Goal: Transaction & Acquisition: Purchase product/service

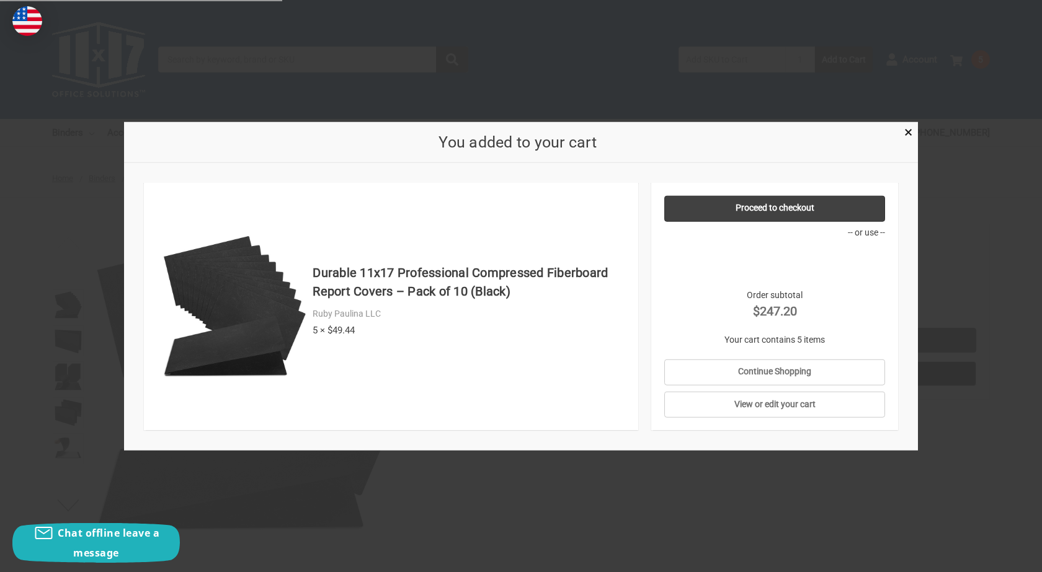
click at [968, 281] on div at bounding box center [521, 286] width 1042 height 572
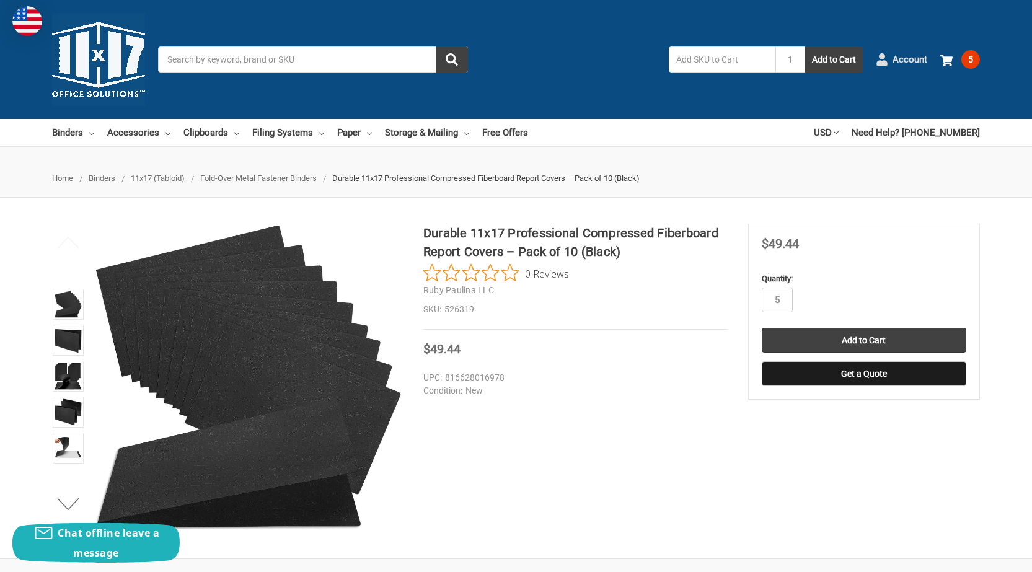
click at [892, 53] on link "Account" at bounding box center [901, 59] width 51 height 32
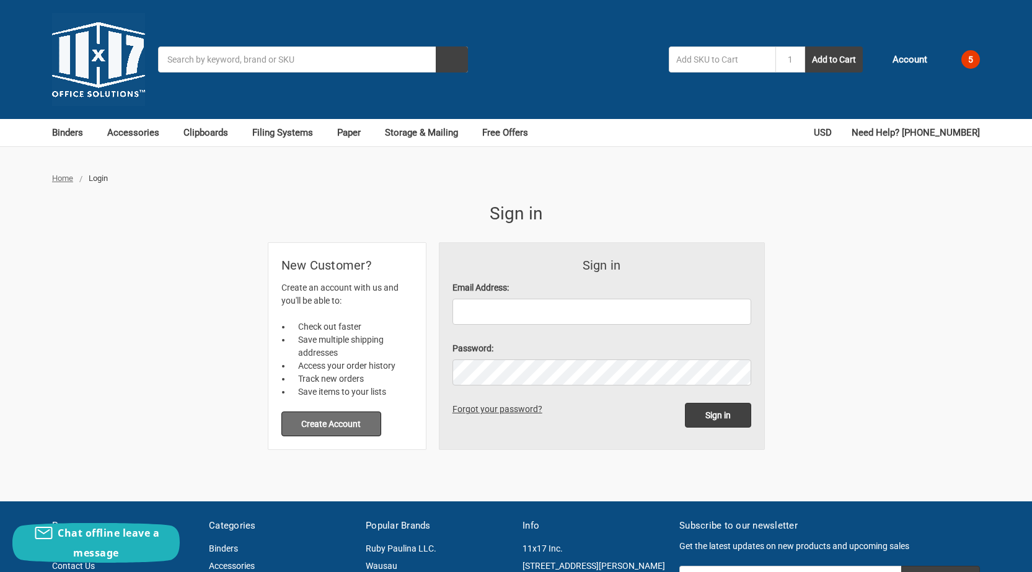
click at [353, 423] on button "Create Account" at bounding box center [331, 424] width 100 height 25
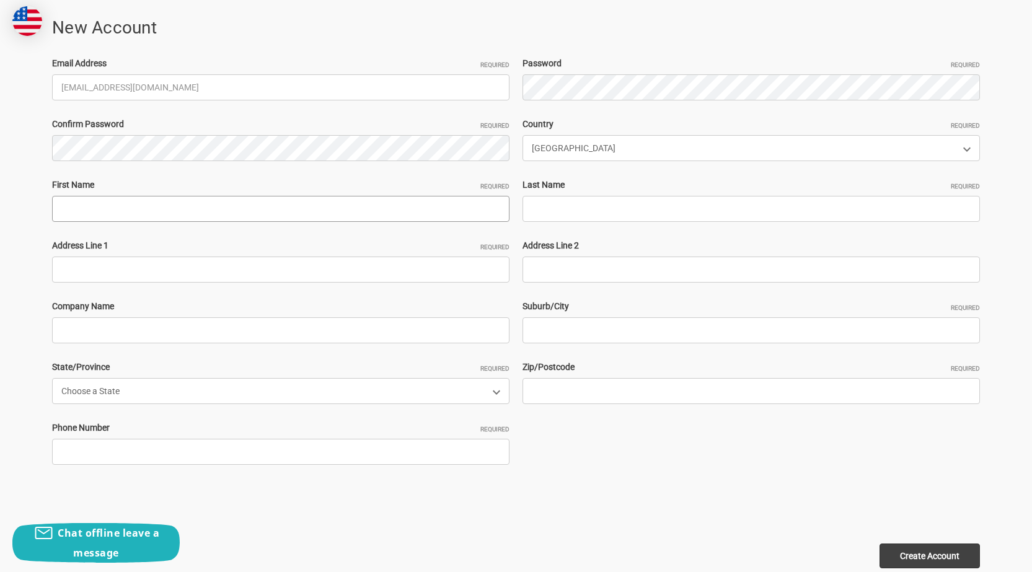
click at [105, 204] on input "First Name Required" at bounding box center [281, 209] width 458 height 26
paste input "CapriBizellRyan Geo"
drag, startPoint x: 103, startPoint y: 210, endPoint x: 546, endPoint y: 239, distance: 443.6
click at [182, 216] on input "CapriBizell" at bounding box center [281, 209] width 458 height 26
type input "CapriBizell"
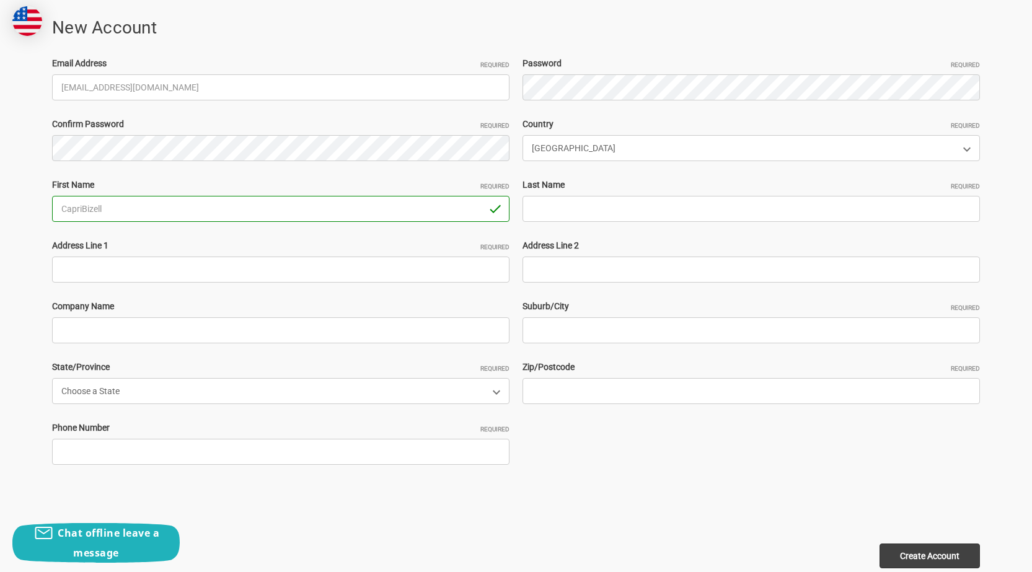
click at [600, 221] on div "Email Address Required CapriBizell342@hotmail.com Password Required Confirm Pas…" at bounding box center [516, 269] width 941 height 425
click at [593, 207] on input "Last Name Required" at bounding box center [752, 209] width 458 height 26
paste input "Ryan Geo"
type input "Ryan Geo"
click at [177, 281] on input "Address Line 1 Required" at bounding box center [281, 270] width 458 height 26
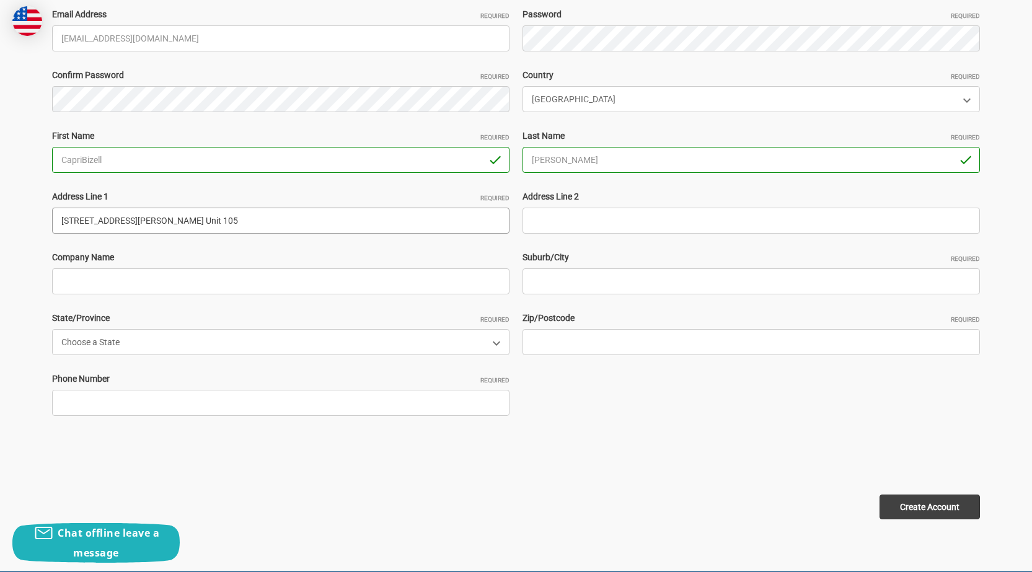
scroll to position [310, 0]
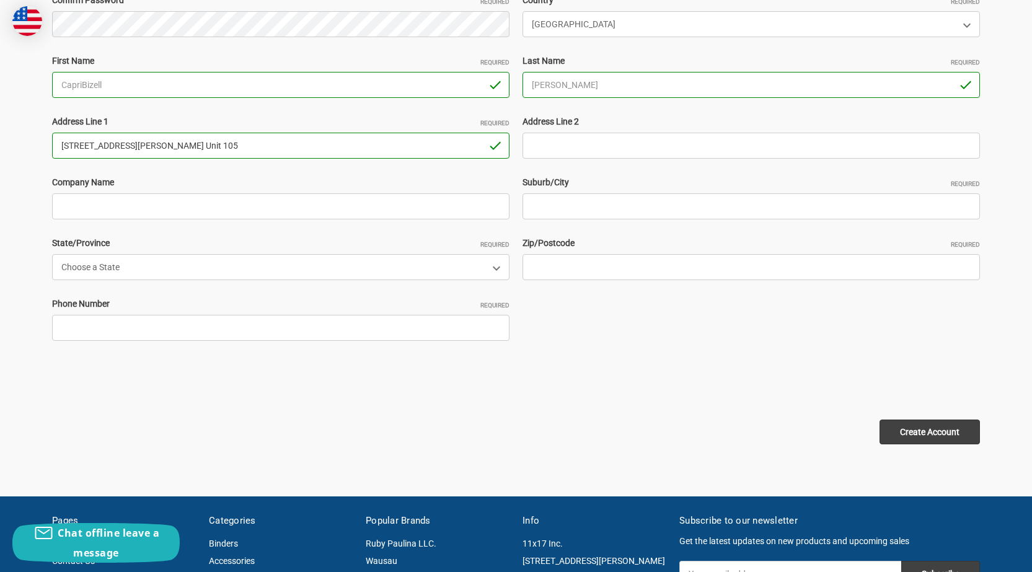
click at [189, 151] on input "4553 Mariotti Ct. Unit 105" at bounding box center [281, 146] width 458 height 26
paste input "519 east buchtel avenue Akron, ohio. 44304"
click at [217, 144] on input "519 east buchtel avenue Akron, ohio. 44304" at bounding box center [281, 146] width 458 height 26
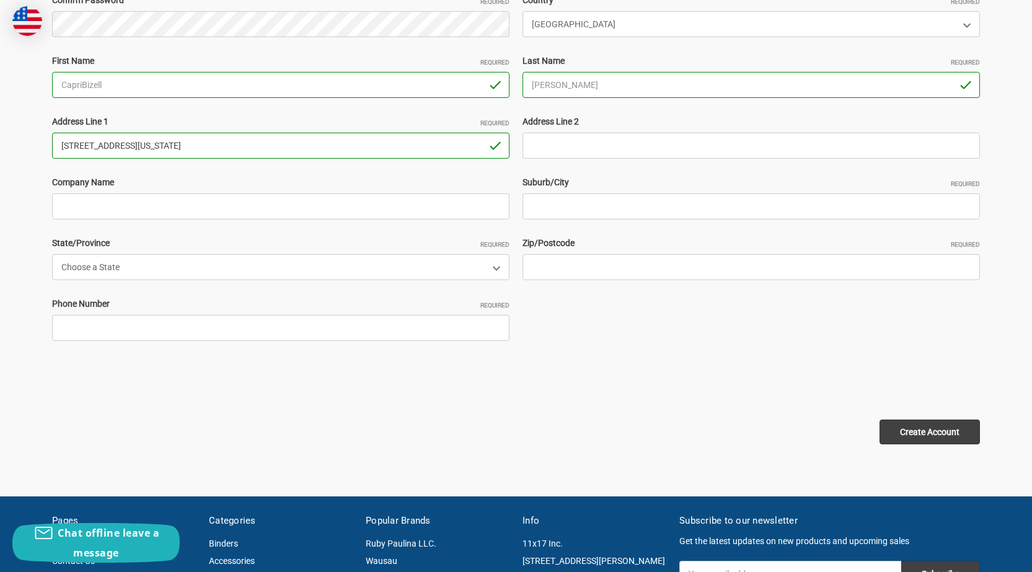
click at [217, 144] on input "519 east buchtel avenue Akron, ohio. 44304" at bounding box center [281, 146] width 458 height 26
type input "519 east buchtel avenue Akron, ohio."
click at [562, 262] on input "Zip/Postcode Required" at bounding box center [752, 267] width 458 height 26
paste input "44304"
type input "44304"
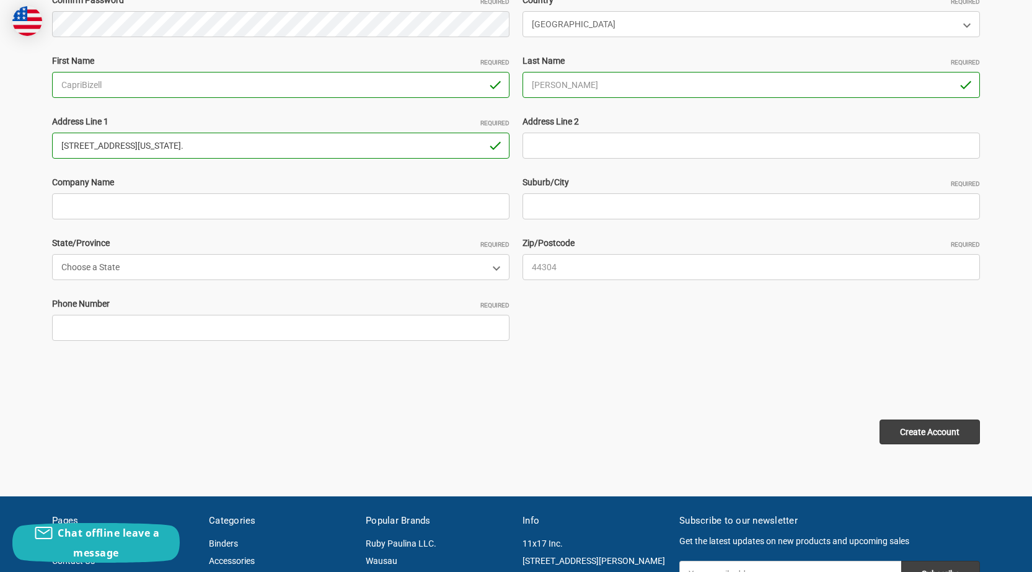
click at [171, 143] on input "519 east buchtel avenue Akron, ohio." at bounding box center [281, 146] width 458 height 26
click at [170, 143] on input "519 east buchtel avenue Akron, ohio." at bounding box center [281, 146] width 458 height 26
type input "519 east buchtel avenue , ohio."
click at [550, 195] on input "Suburb/City Required" at bounding box center [752, 206] width 458 height 26
paste input "Akron"
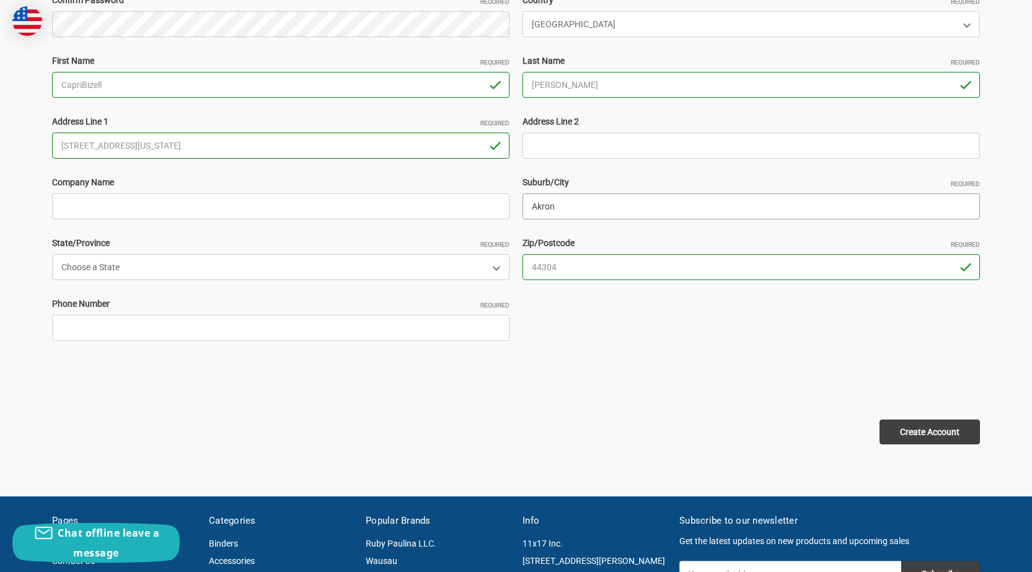
type input "Akron"
click at [202, 144] on input "519 east buchtel avenue , ohio." at bounding box center [281, 146] width 458 height 26
type input "519 east buchtel avenue"
click at [174, 272] on select "Choose a State Alabama Alaska American Samoa Arizona Arkansas Armed Forces Afri…" at bounding box center [281, 267] width 458 height 26
select select "Ohio"
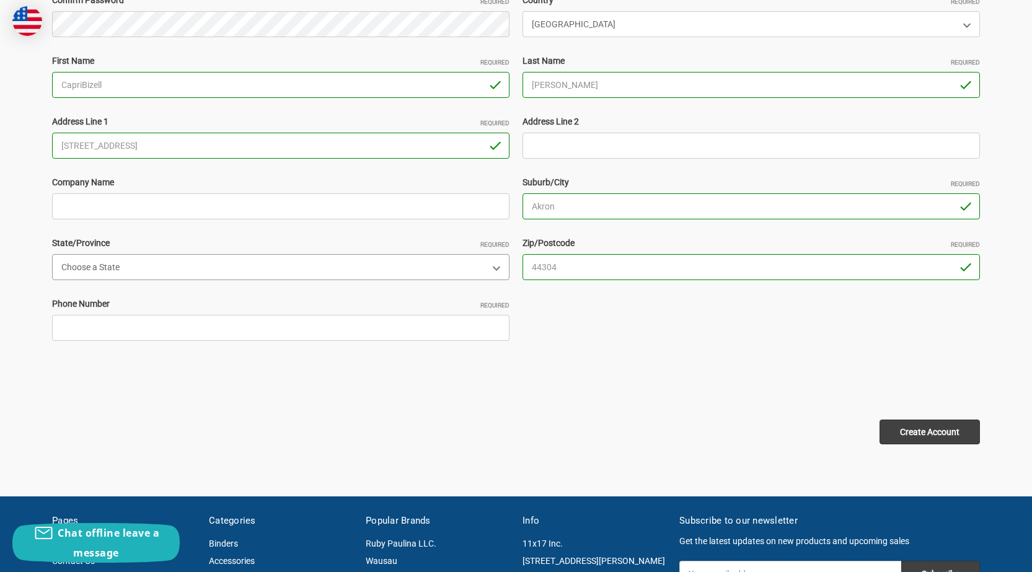
click at [52, 254] on select "Choose a State Alabama Alaska American Samoa Arizona Arkansas Armed Forces Afri…" at bounding box center [281, 267] width 458 height 26
click at [101, 339] on input "Phone Number Required" at bounding box center [281, 328] width 458 height 26
type input "2305247458"
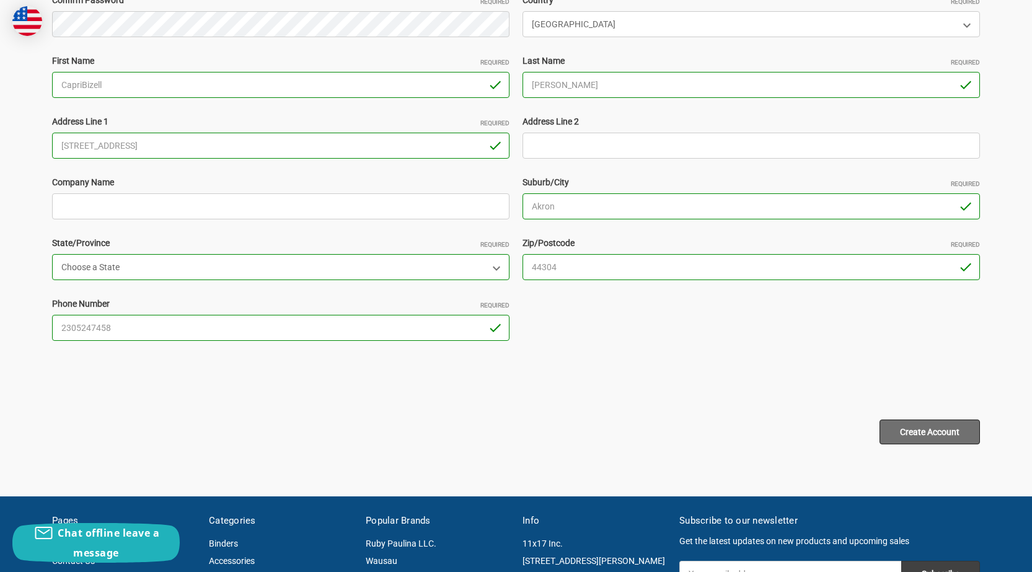
click at [921, 435] on input "Create Account" at bounding box center [930, 432] width 100 height 25
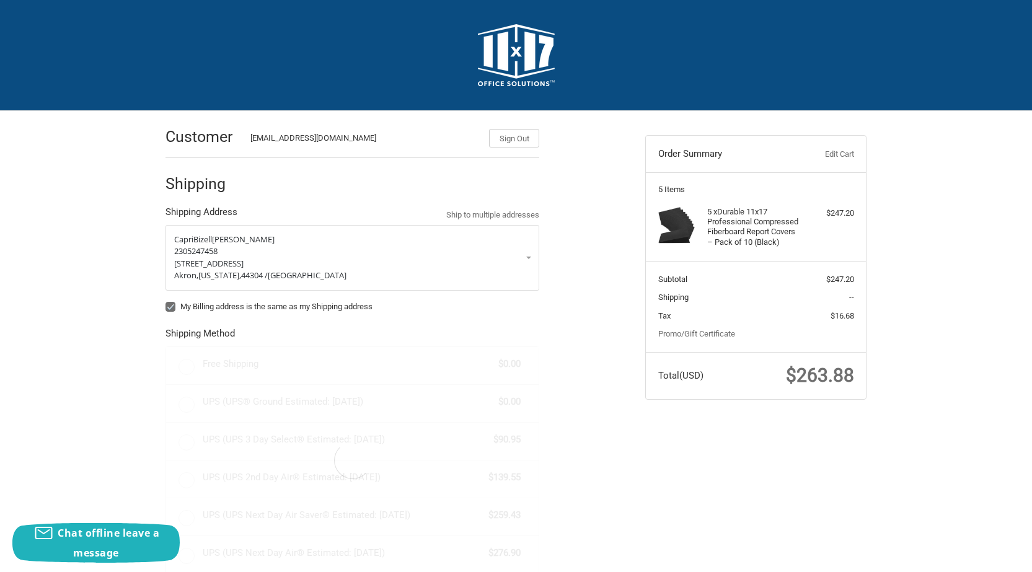
click at [168, 306] on label "My Billing address is the same as my Shipping address" at bounding box center [353, 307] width 374 height 10
click at [166, 301] on input "My Billing address is the same as my Shipping address" at bounding box center [166, 301] width 1 height 1
checkbox input "false"
radio input "true"
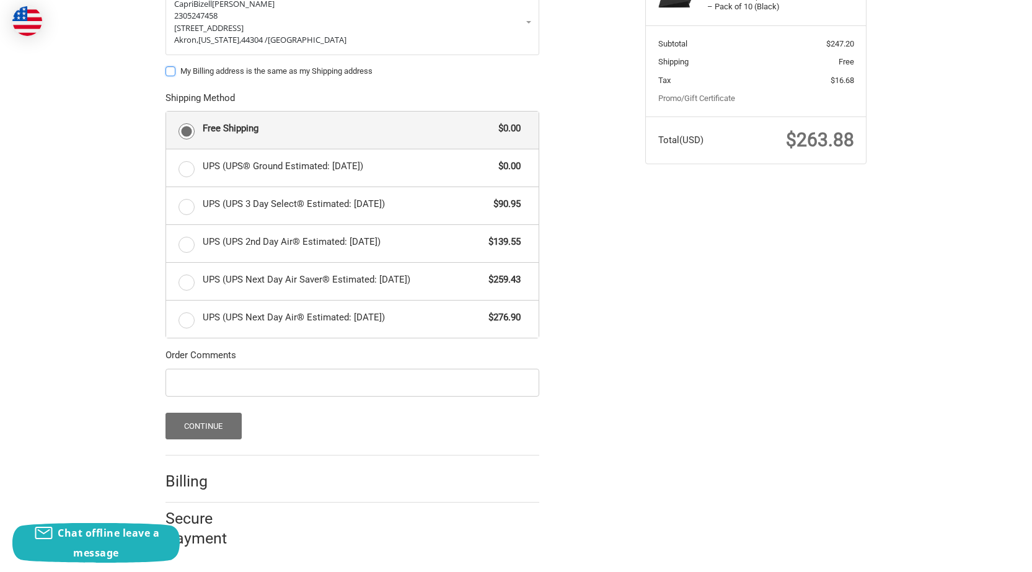
scroll to position [237, 0]
click at [186, 430] on button "Continue" at bounding box center [204, 425] width 76 height 27
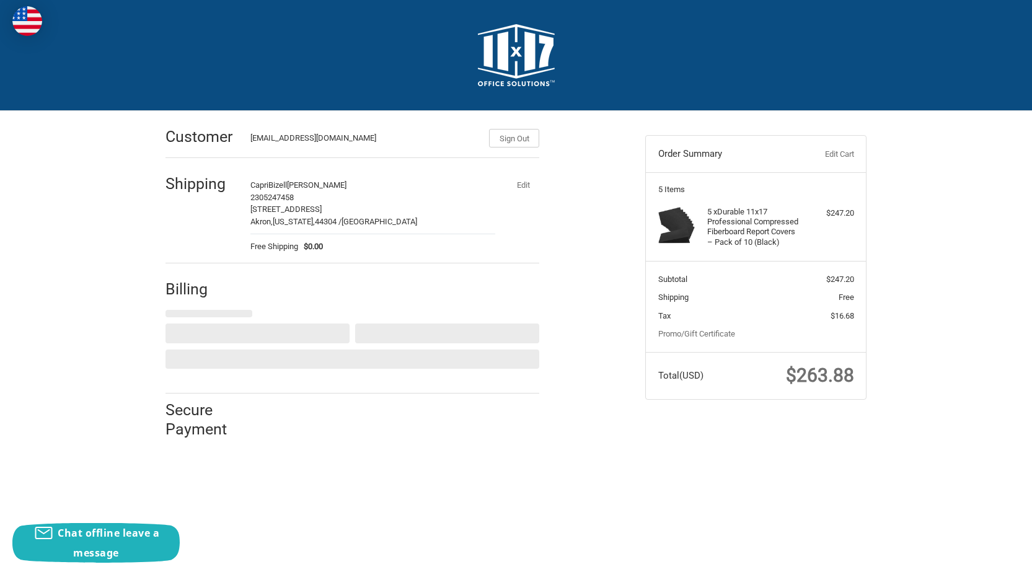
scroll to position [0, 0]
select select "US"
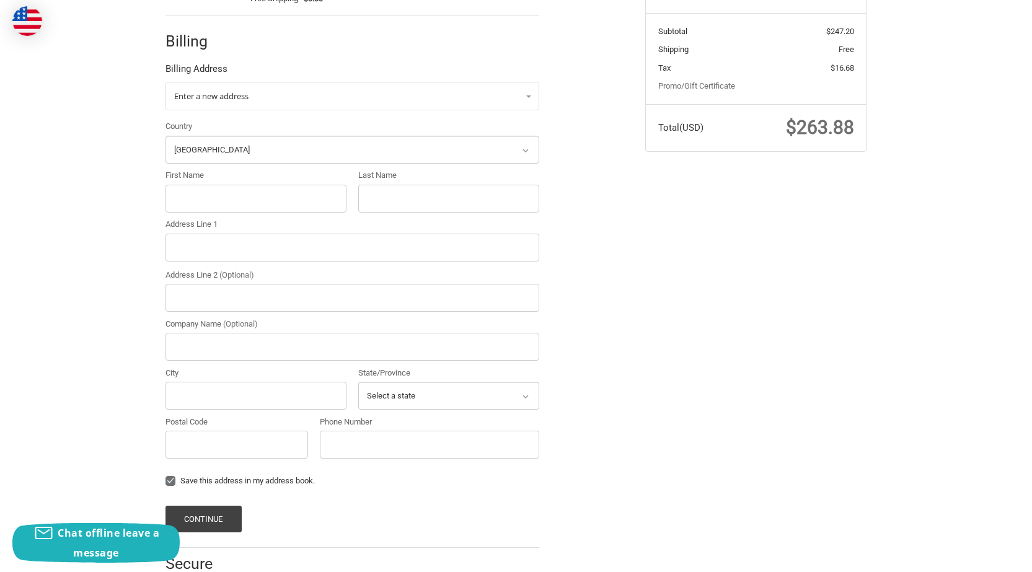
scroll to position [295, 0]
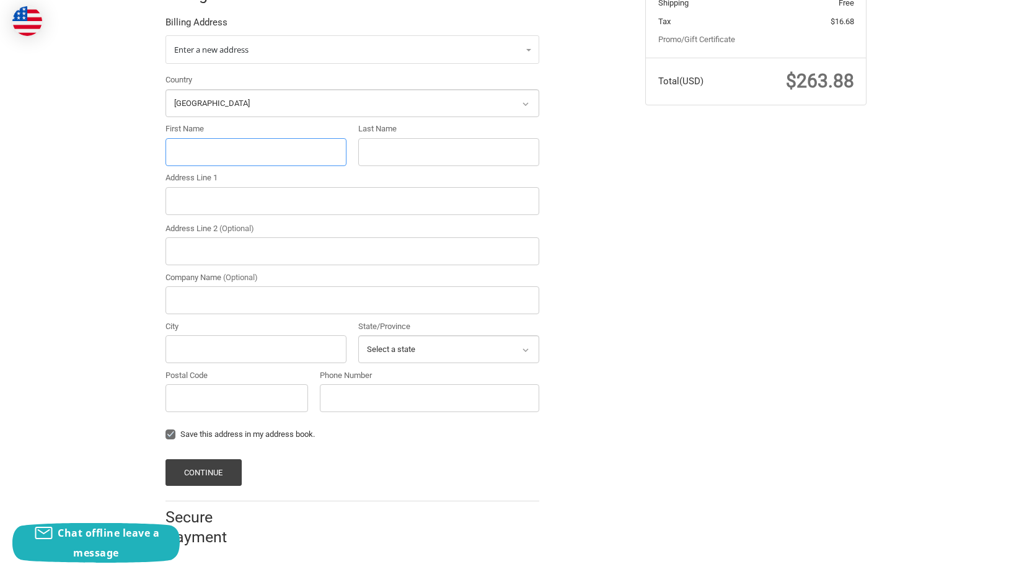
click at [199, 151] on input "First Name" at bounding box center [256, 152] width 181 height 28
paste input "Cathy Livingston"
drag, startPoint x: 195, startPoint y: 149, endPoint x: 308, endPoint y: 149, distance: 112.8
click at [308, 149] on input "Cathy" at bounding box center [256, 152] width 181 height 28
type input "Cathy"
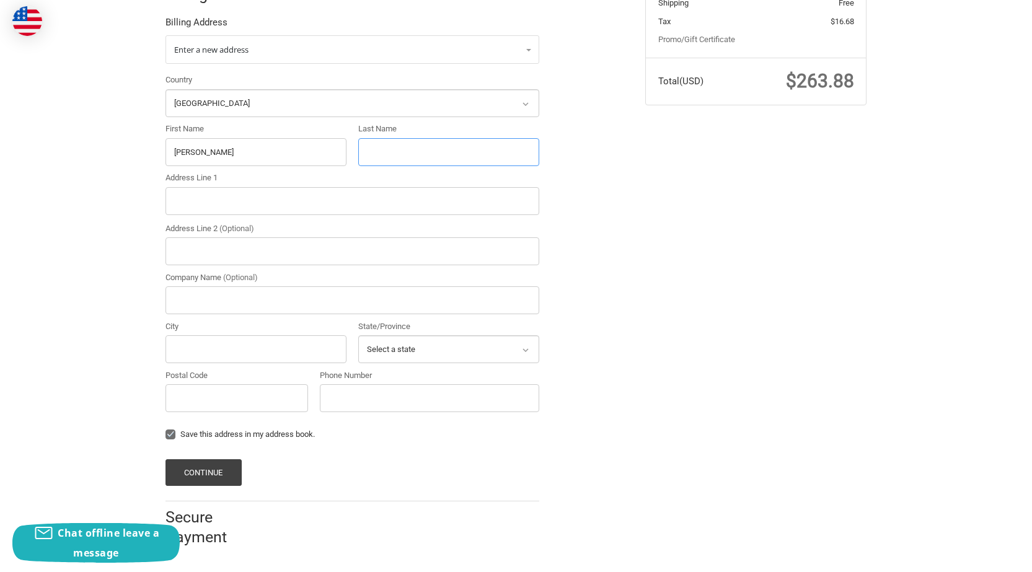
click at [414, 152] on input "Last Name" at bounding box center [448, 152] width 181 height 28
paste input "Livingston"
type input "Livingston"
click at [228, 205] on input "Address Line 1" at bounding box center [353, 201] width 374 height 28
paste input "231 N 14th St #C Las Vegas, NV 89101"
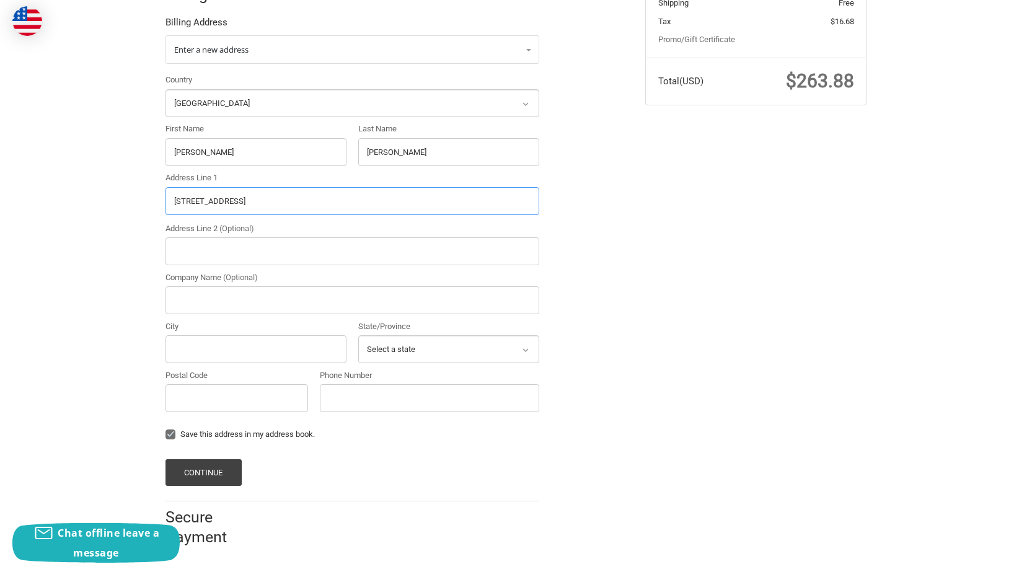
click at [309, 195] on input "231 N 14th St #C Las Vegas, NV 89101" at bounding box center [353, 201] width 374 height 28
type input "231 N 14th St #C Las Vegas, NV"
click at [222, 396] on input "Postal Code" at bounding box center [237, 398] width 143 height 28
paste input "89101"
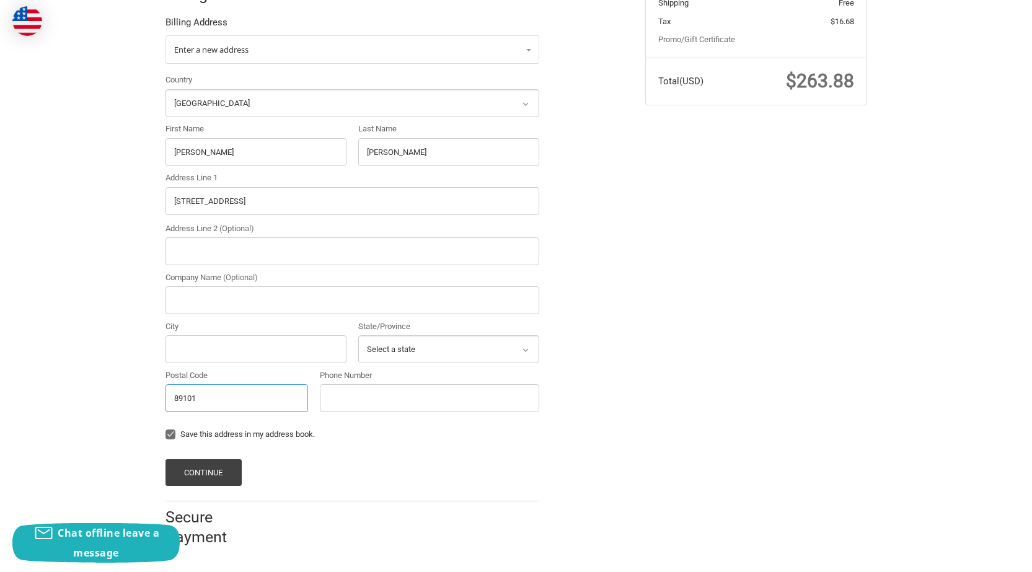
type input "89101"
drag, startPoint x: 236, startPoint y: 205, endPoint x: 273, endPoint y: 220, distance: 40.3
click at [273, 220] on div "Country Select a country Afghanistan Åland Islands Albania Algeria American Sam…" at bounding box center [352, 246] width 386 height 344
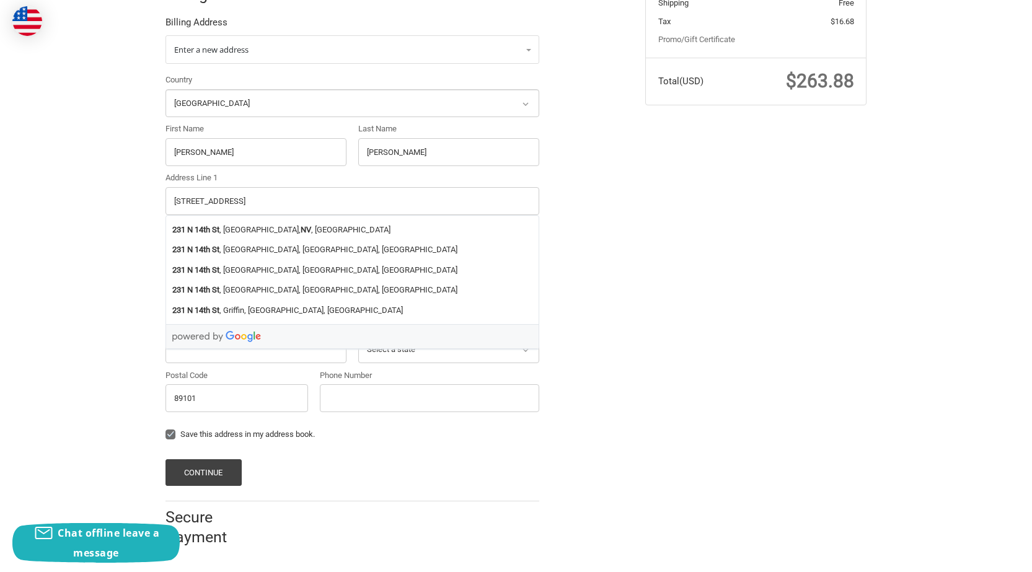
click at [219, 348] on div "231 N 14th St , Las Vegas, NV , USA 231 N 14th St , Harrisburg, PA, USA 231 N 1…" at bounding box center [353, 282] width 374 height 134
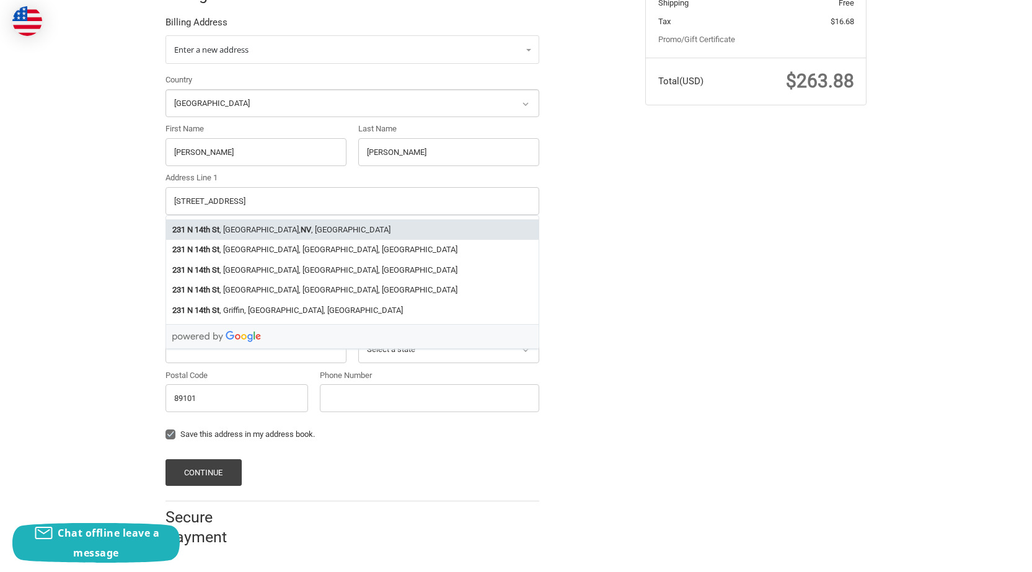
click at [226, 226] on li "231 N 14th St , Las Vegas, NV , USA" at bounding box center [352, 229] width 373 height 20
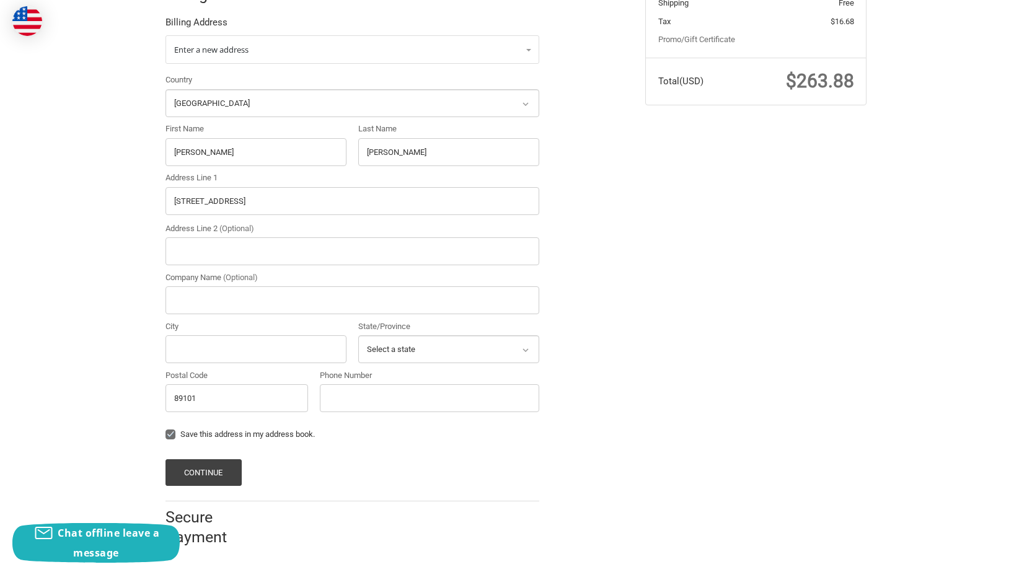
type input "231 N 14th St"
type input "Las Vegas"
select select "NV"
click at [251, 197] on input "231 N 14th St" at bounding box center [353, 201] width 374 height 28
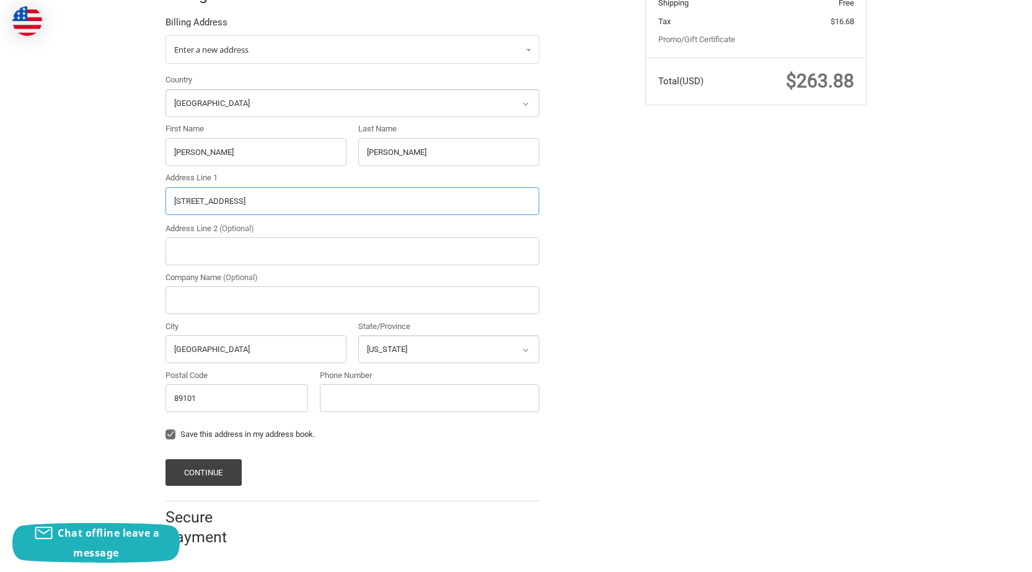
click at [251, 197] on input "231 N 14th St" at bounding box center [353, 201] width 374 height 28
paste input "#C Las Vegas, NV 89101"
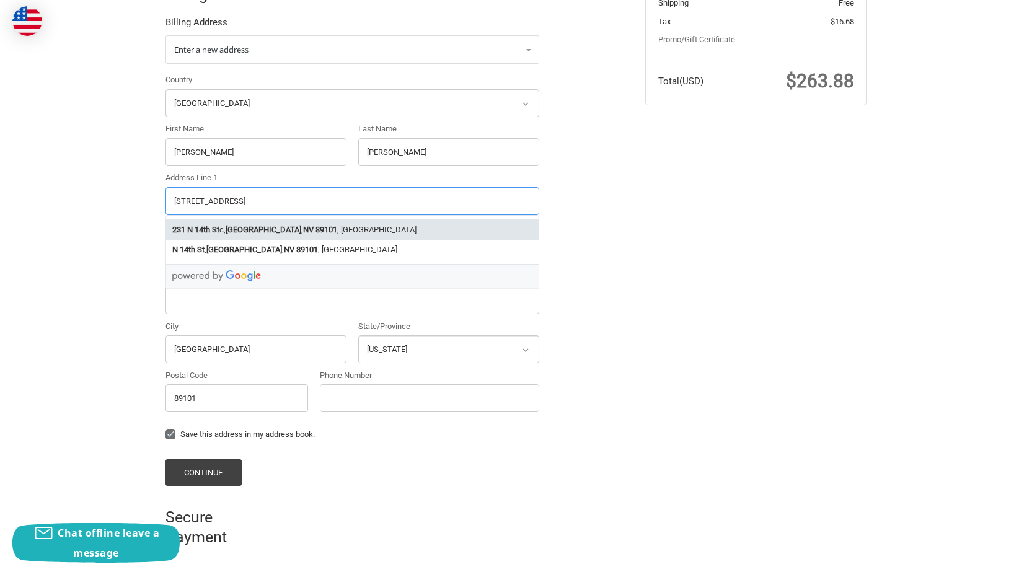
click at [244, 229] on strong "Las Vegas" at bounding box center [264, 230] width 76 height 12
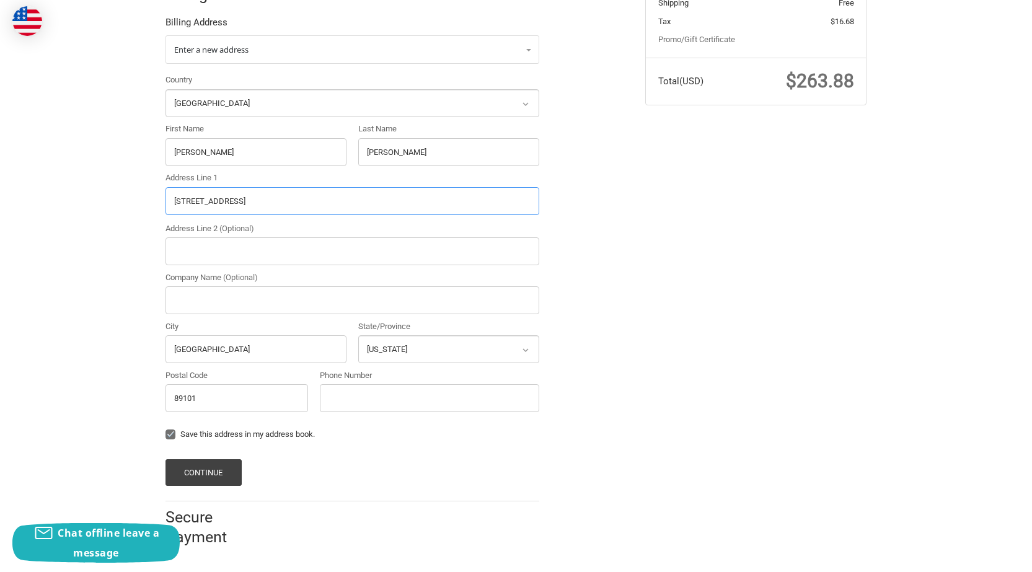
type input "231 N 14th St c"
type input "c"
type input "231 N 14th St c"
click at [379, 407] on input "Phone Number" at bounding box center [429, 398] width 219 height 28
type input "2304568795"
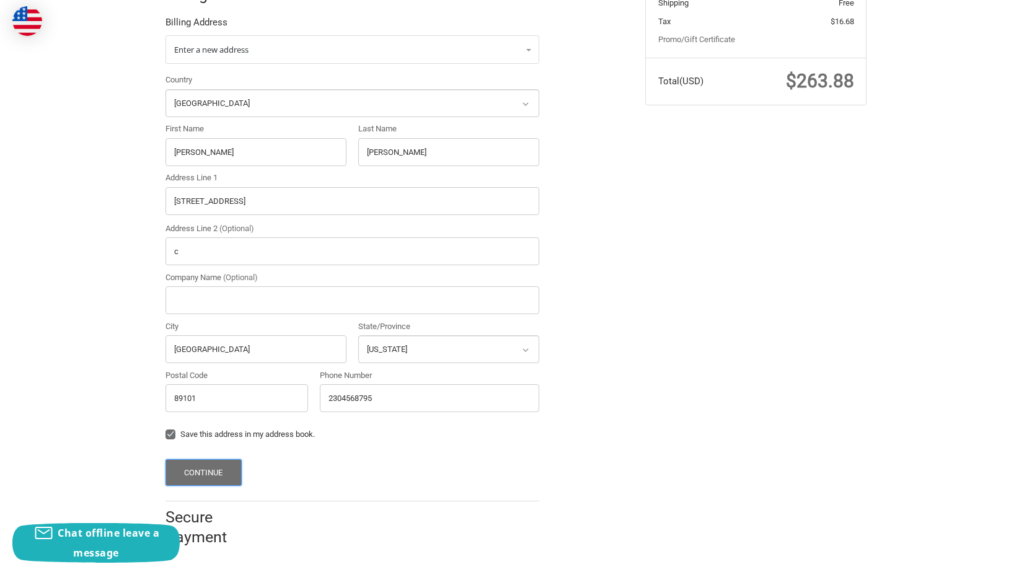
click at [202, 470] on button "Continue" at bounding box center [204, 472] width 76 height 27
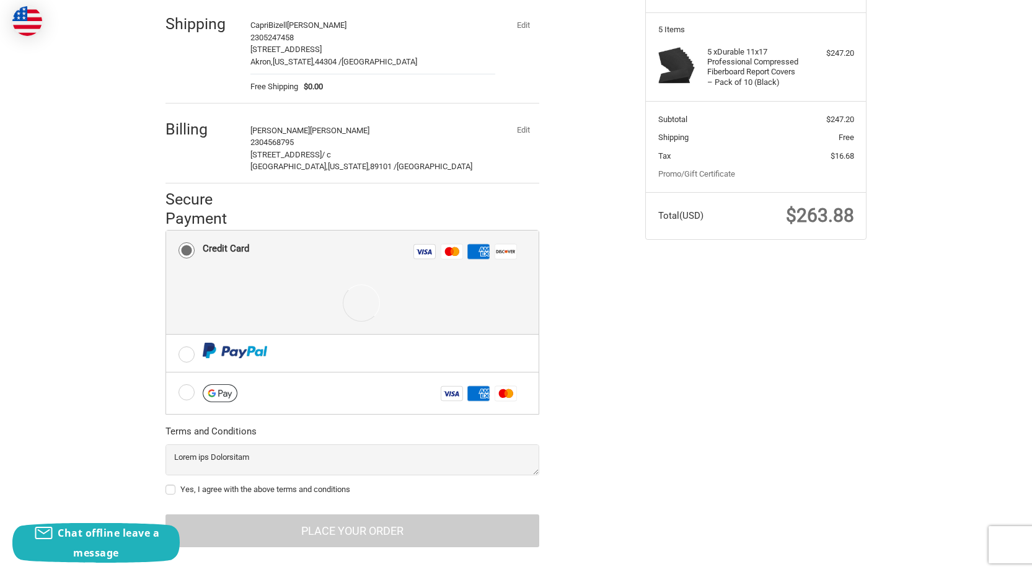
scroll to position [175, 0]
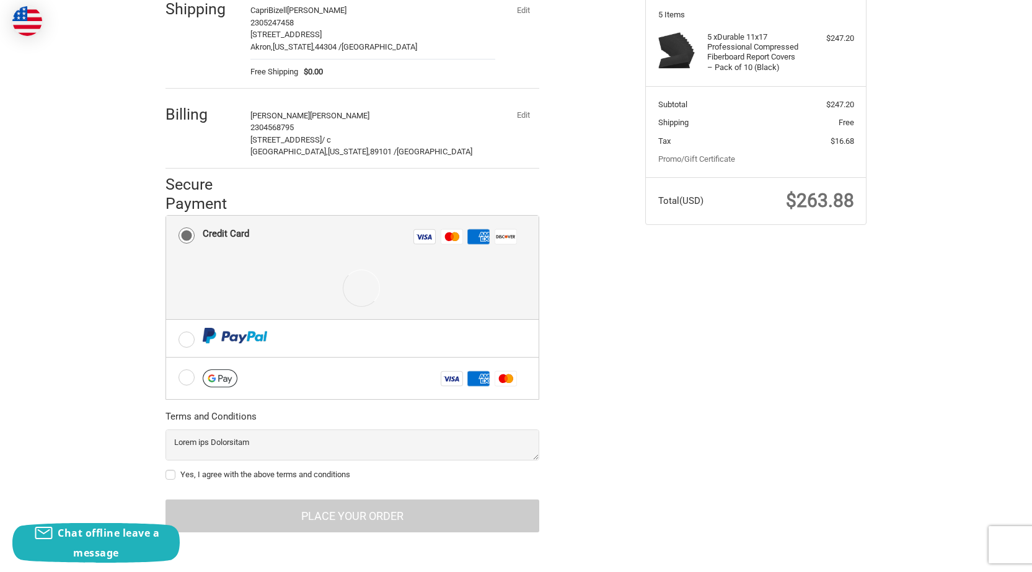
click at [169, 470] on label "Yes, I agree with the above terms and conditions" at bounding box center [353, 475] width 374 height 10
click at [166, 469] on input "Yes, I agree with the above terms and conditions" at bounding box center [166, 469] width 1 height 1
checkbox input "true"
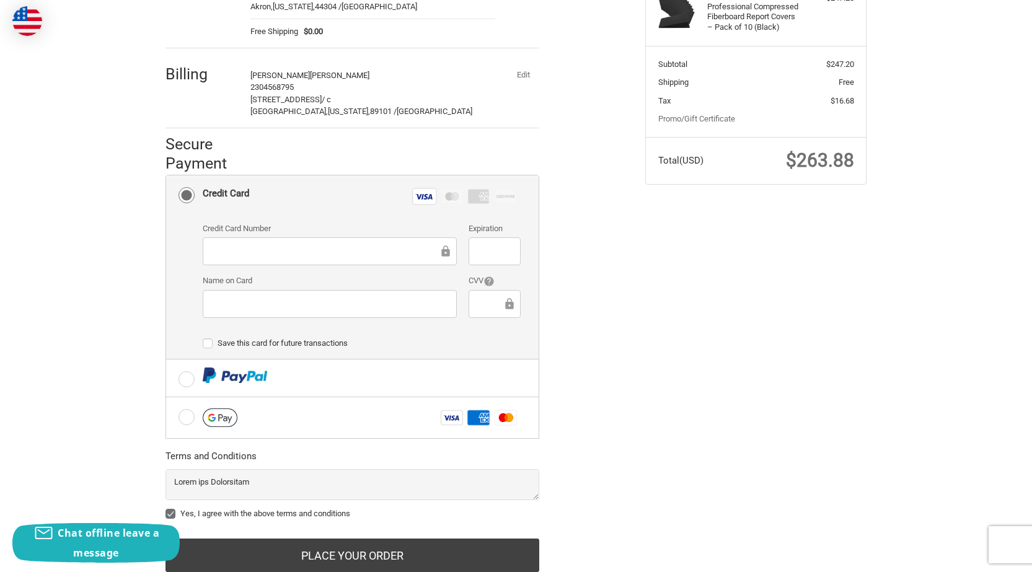
scroll to position [255, 0]
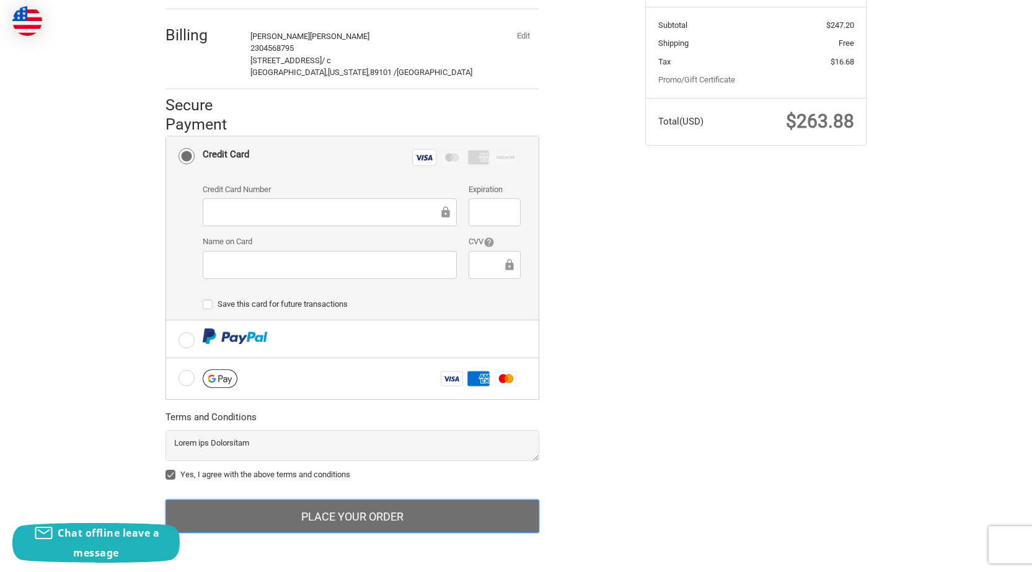
click at [338, 516] on button "Place Your Order" at bounding box center [353, 516] width 374 height 33
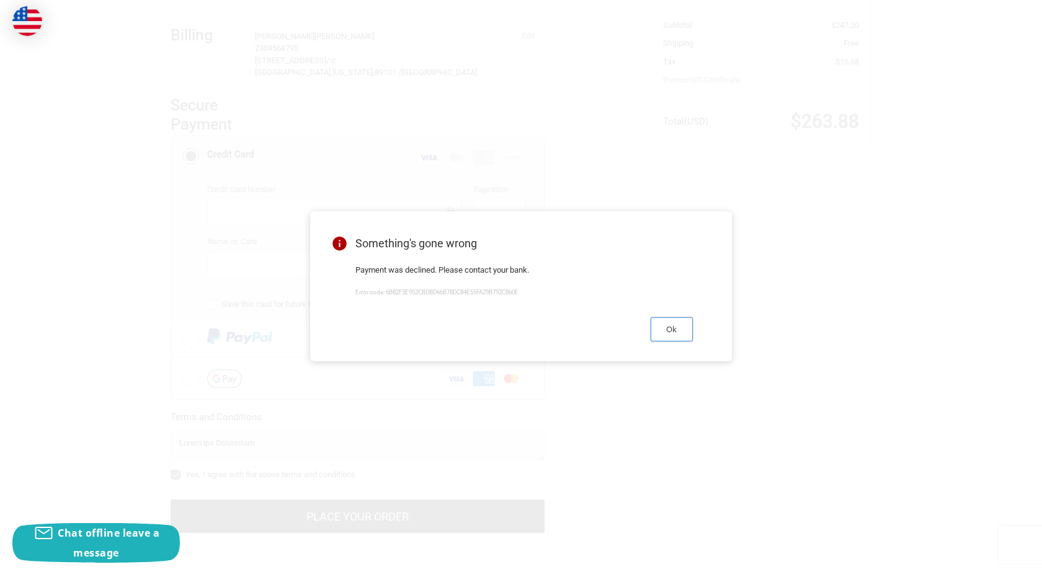
click at [666, 339] on button "Ok" at bounding box center [671, 329] width 42 height 24
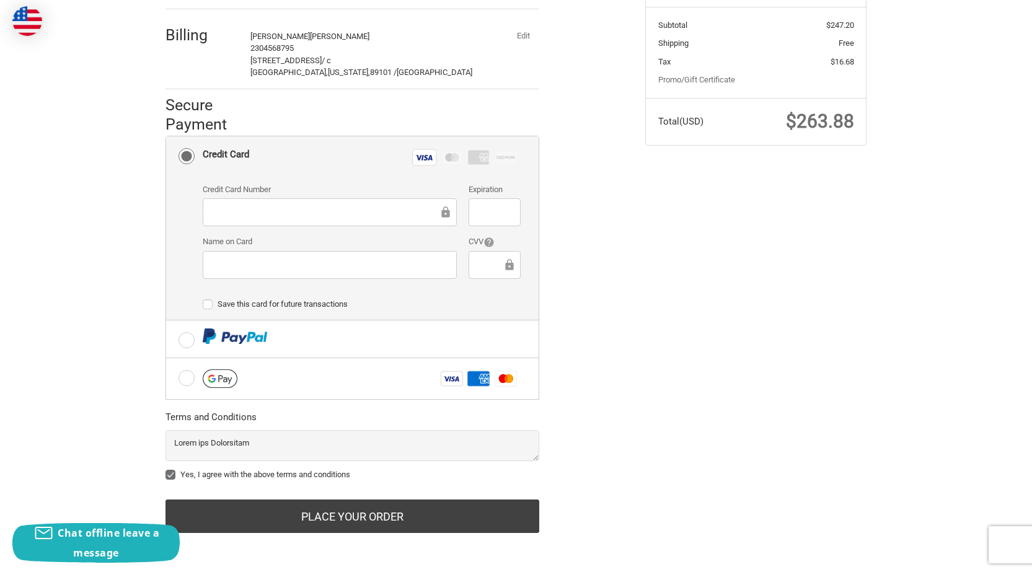
click at [525, 39] on button "Edit" at bounding box center [523, 35] width 32 height 17
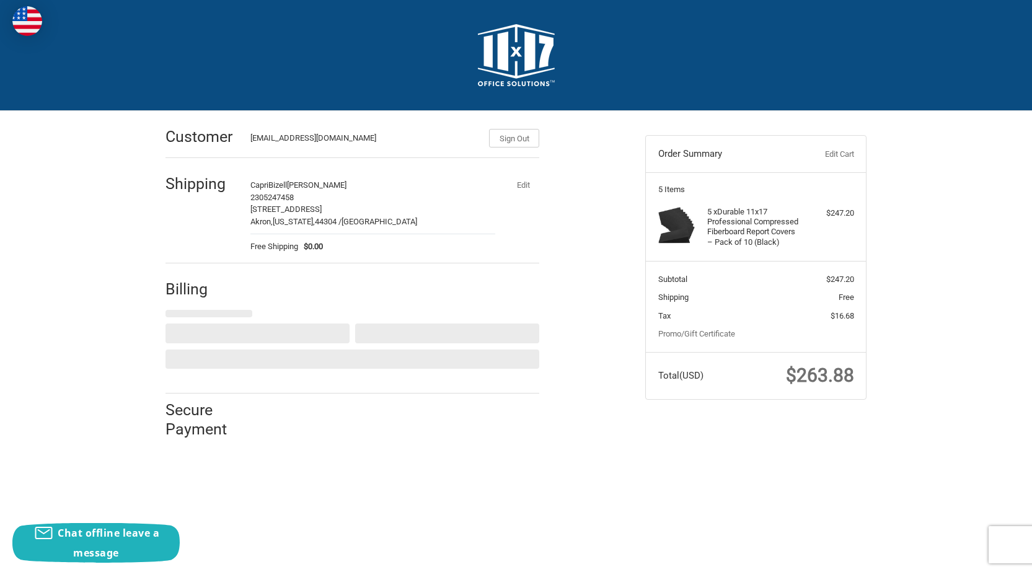
scroll to position [0, 0]
select select "US"
select select "NV"
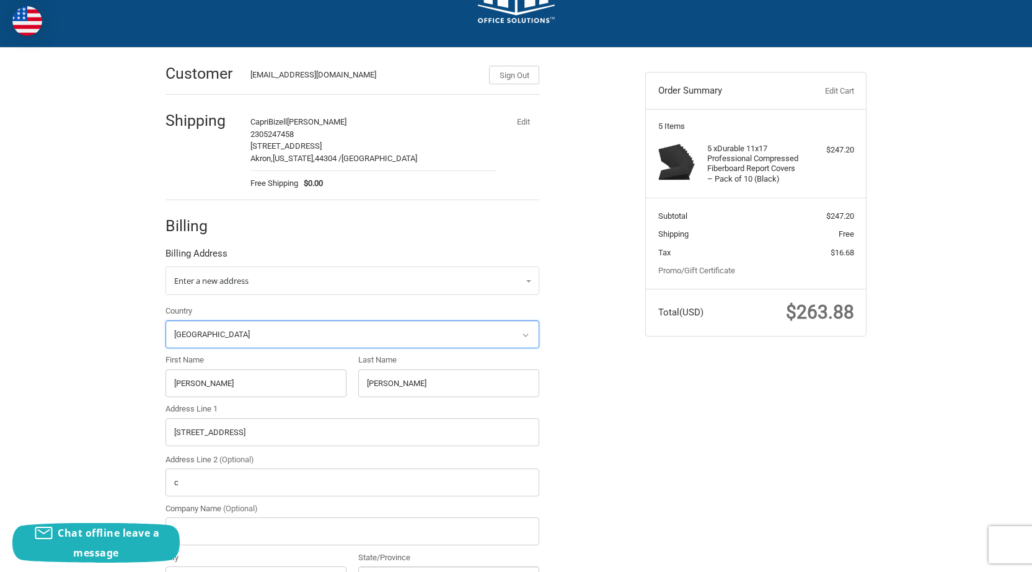
scroll to position [264, 0]
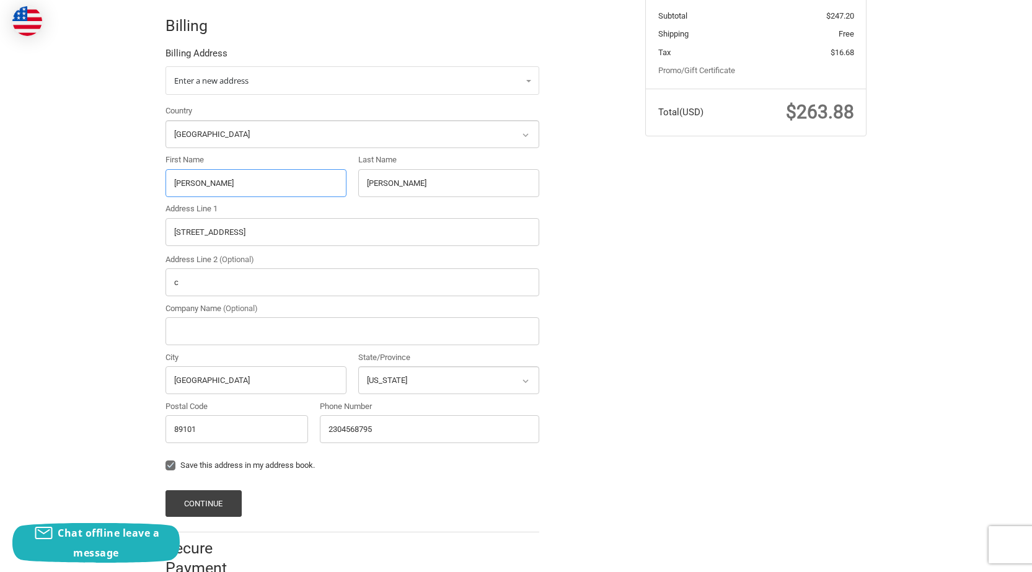
click at [208, 190] on input "Cathy" at bounding box center [256, 183] width 181 height 28
paste input "Debra A Moyer"
drag, startPoint x: 204, startPoint y: 183, endPoint x: 384, endPoint y: 202, distance: 180.8
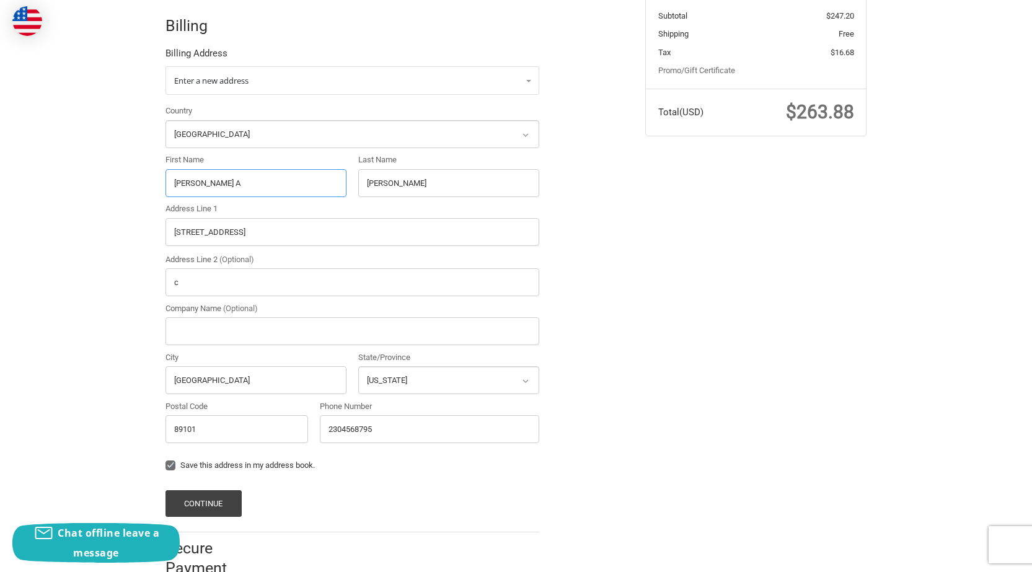
click at [257, 190] on input "Debra A" at bounding box center [256, 183] width 181 height 28
type input "Debra A"
click at [394, 187] on input "Livingston" at bounding box center [448, 183] width 181 height 28
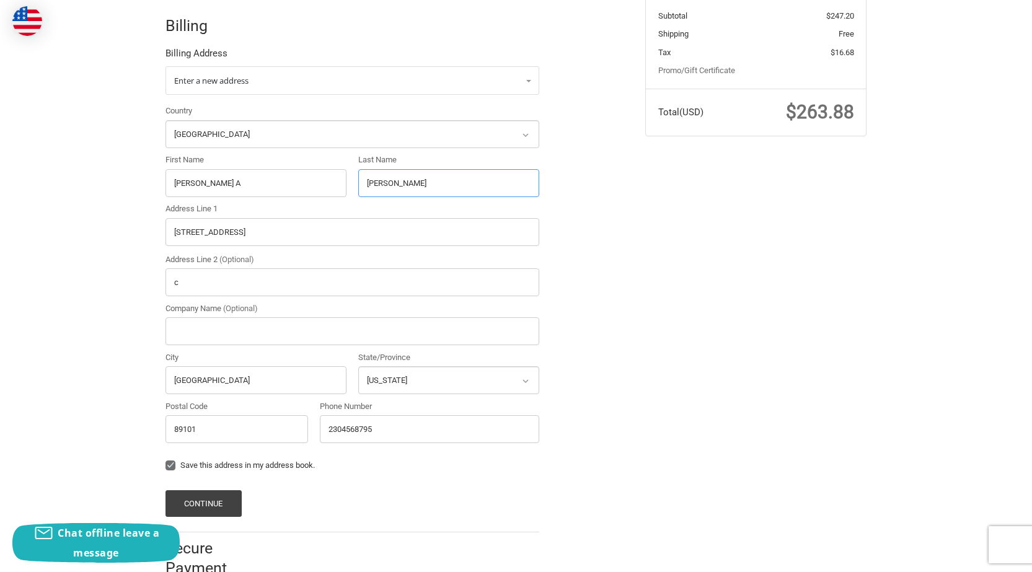
paste input "Moyer"
type input "Moyer"
click at [250, 235] on input "231 N 14th St c" at bounding box center [353, 232] width 374 height 28
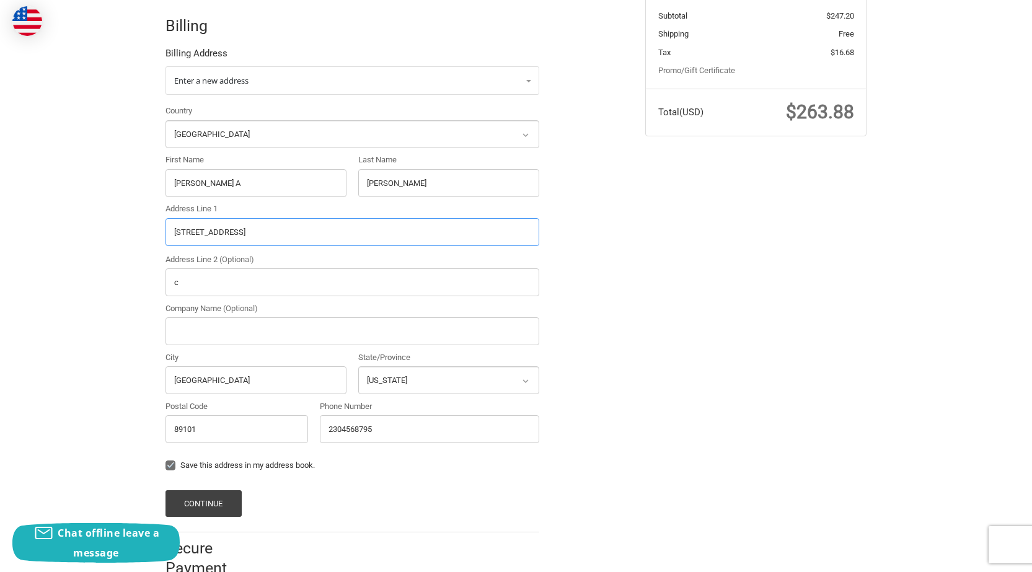
paste input "925 Elizabeth Ave, East Carondelet, IL 62240"
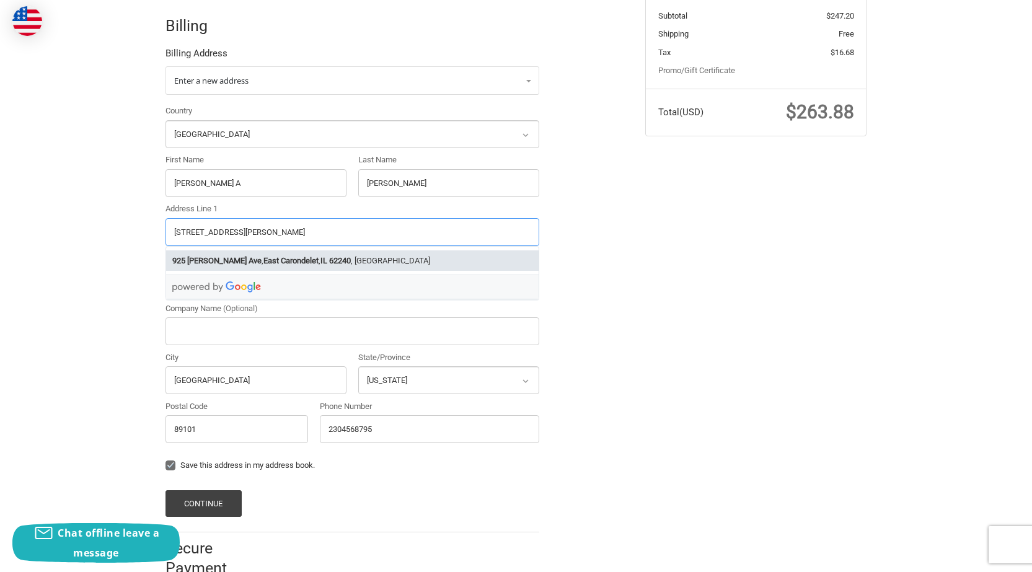
click at [231, 264] on strong "Elizabeth Ave" at bounding box center [224, 261] width 74 height 12
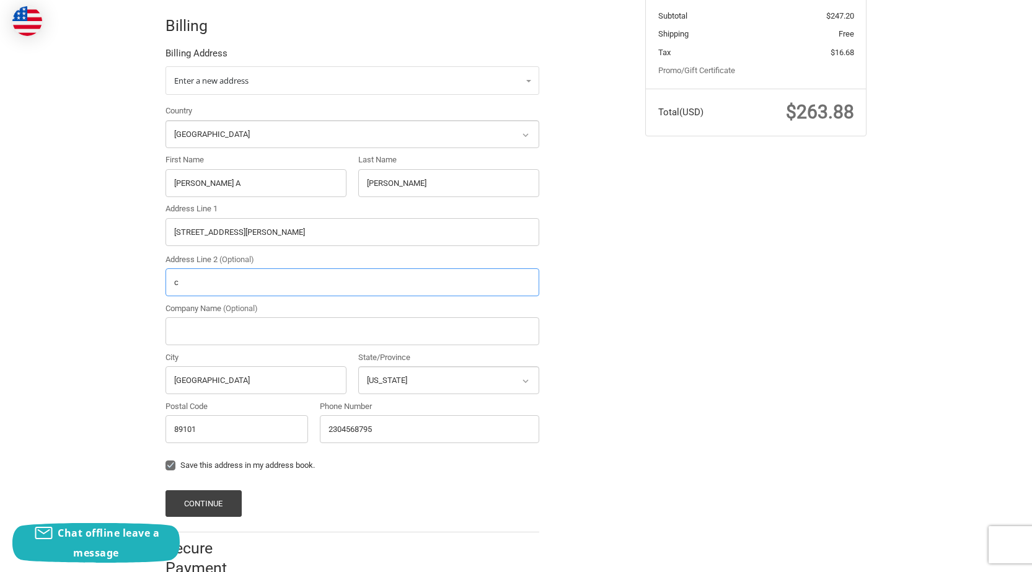
type input "925 Elizabeth Ave"
type input "Dupo"
select select "IL"
type input "62240"
click at [227, 502] on button "Continue" at bounding box center [204, 503] width 76 height 27
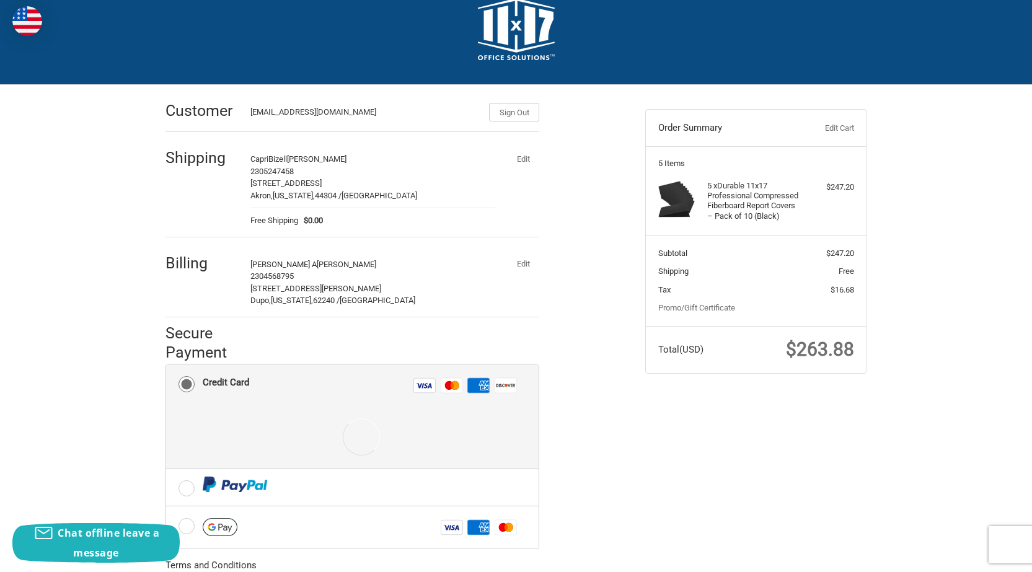
scroll to position [175, 0]
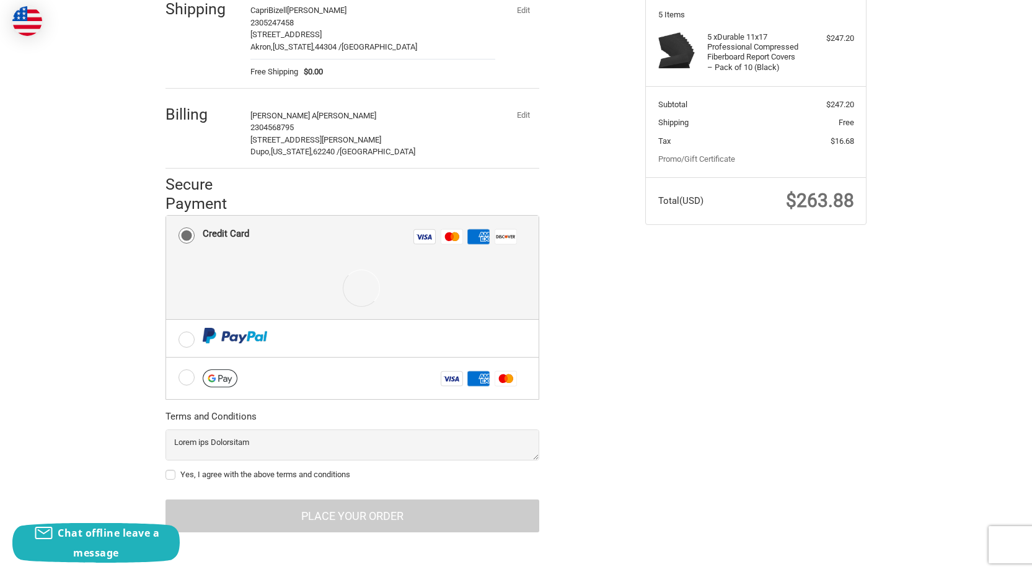
click at [168, 476] on label "Yes, I agree with the above terms and conditions" at bounding box center [353, 475] width 374 height 10
click at [166, 469] on input "Yes, I agree with the above terms and conditions" at bounding box center [166, 469] width 1 height 1
checkbox input "true"
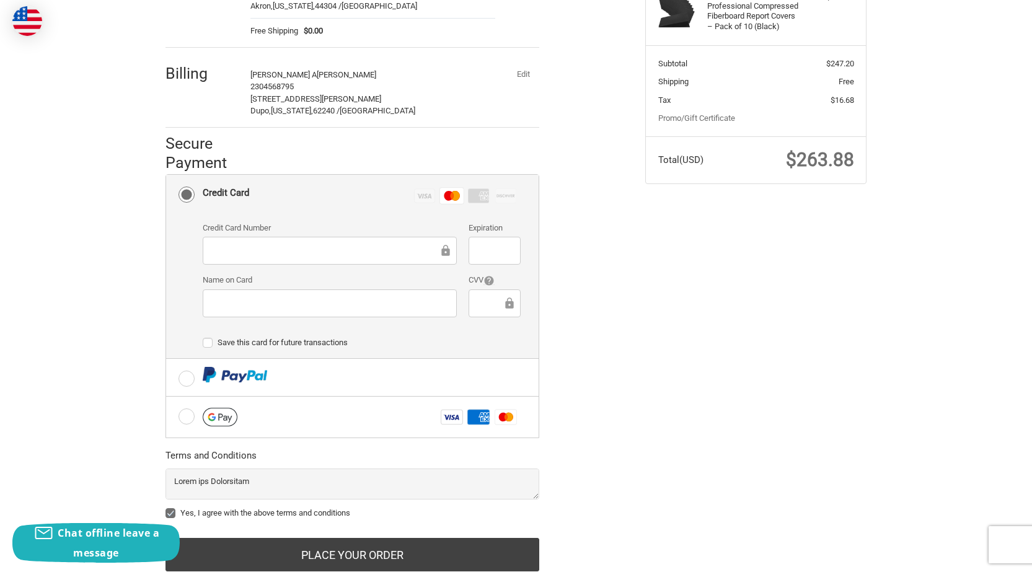
scroll to position [255, 0]
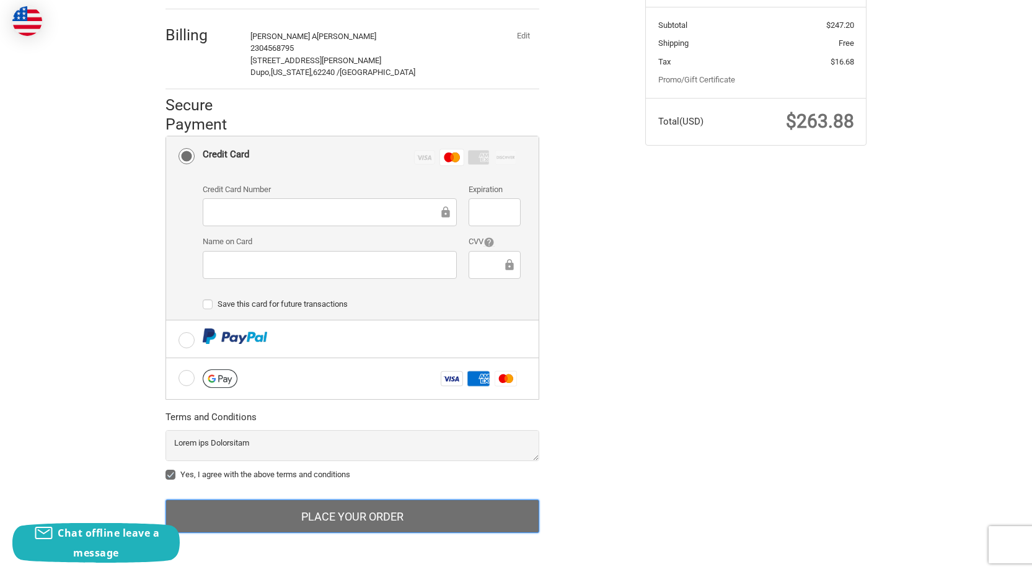
click at [344, 521] on button "Place Your Order" at bounding box center [353, 516] width 374 height 33
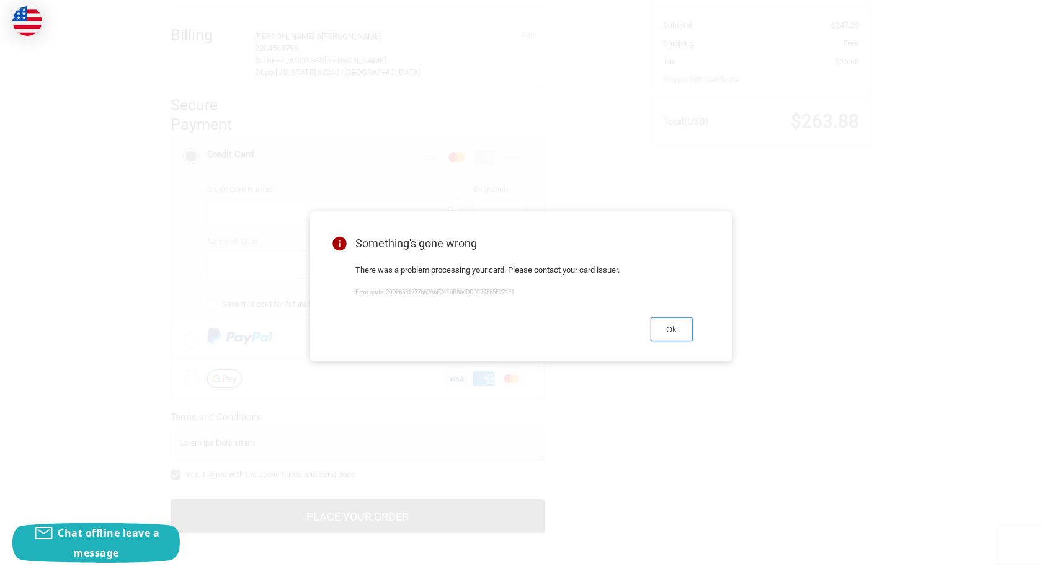
click at [680, 332] on button "Ok" at bounding box center [671, 329] width 42 height 24
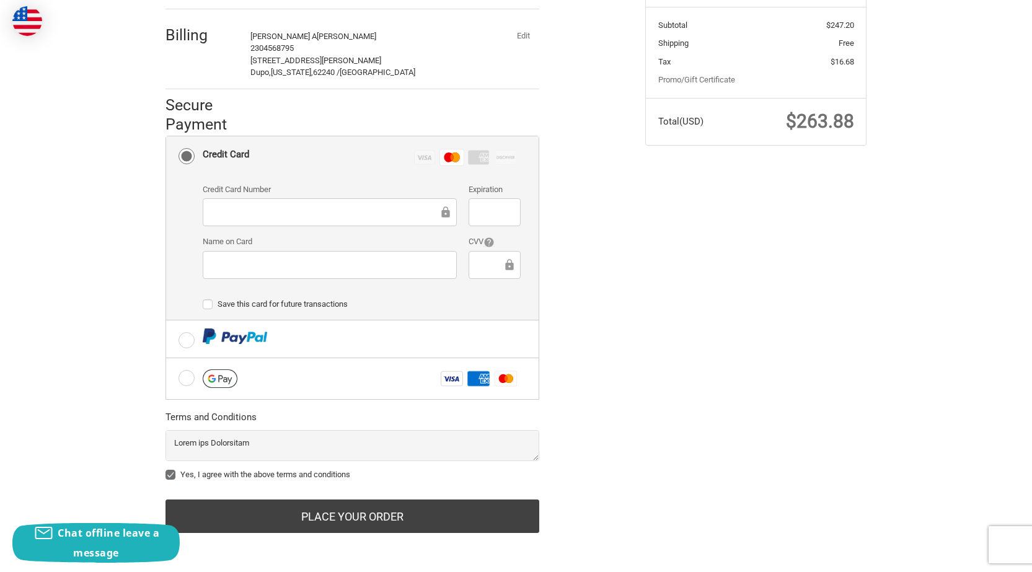
click at [523, 33] on button "Edit" at bounding box center [523, 35] width 32 height 17
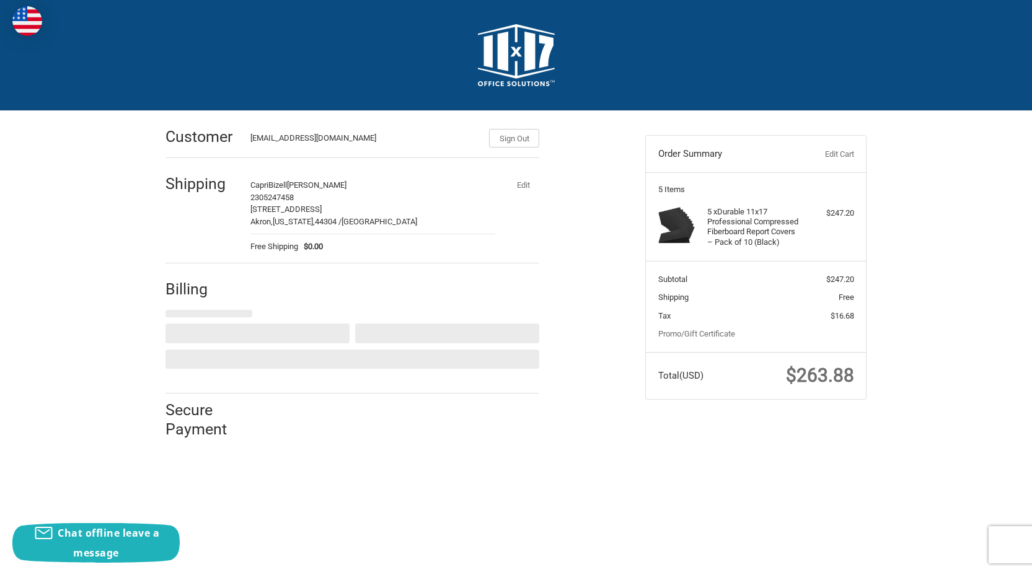
scroll to position [0, 0]
select select "US"
select select "IL"
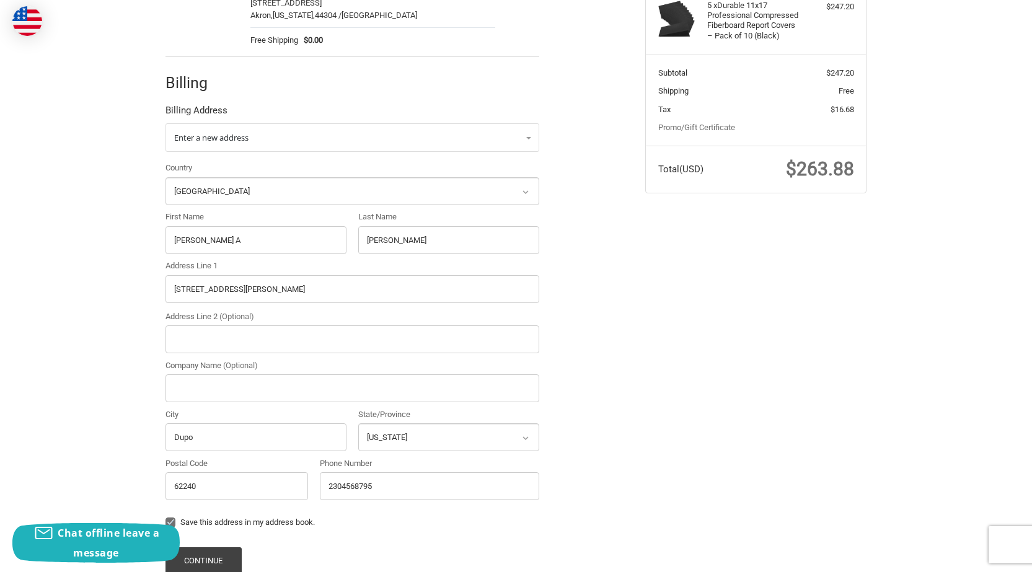
scroll to position [248, 0]
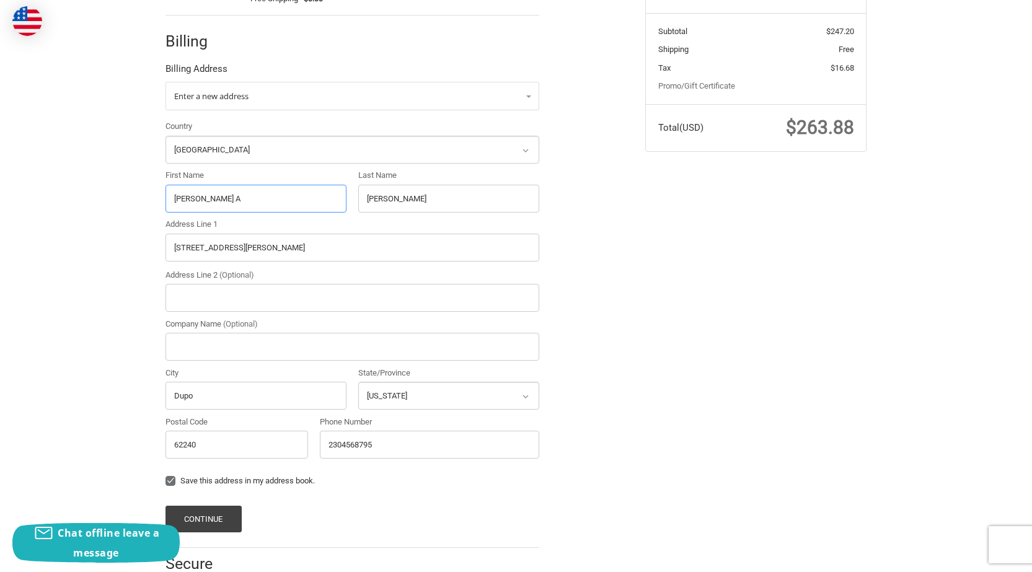
click at [195, 201] on input "Debra A" at bounding box center [256, 199] width 181 height 28
paste input "Judy Radiel"
drag, startPoint x: 193, startPoint y: 197, endPoint x: 374, endPoint y: 198, distance: 181.0
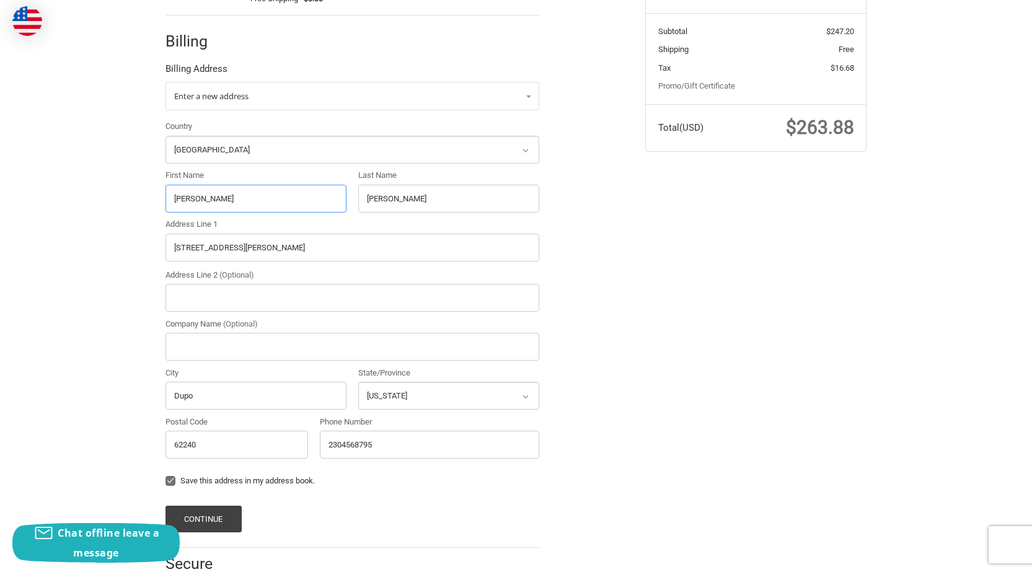
click at [283, 202] on input "Judy" at bounding box center [256, 199] width 181 height 28
type input "Judy"
click at [380, 198] on input "Moyer" at bounding box center [448, 199] width 181 height 28
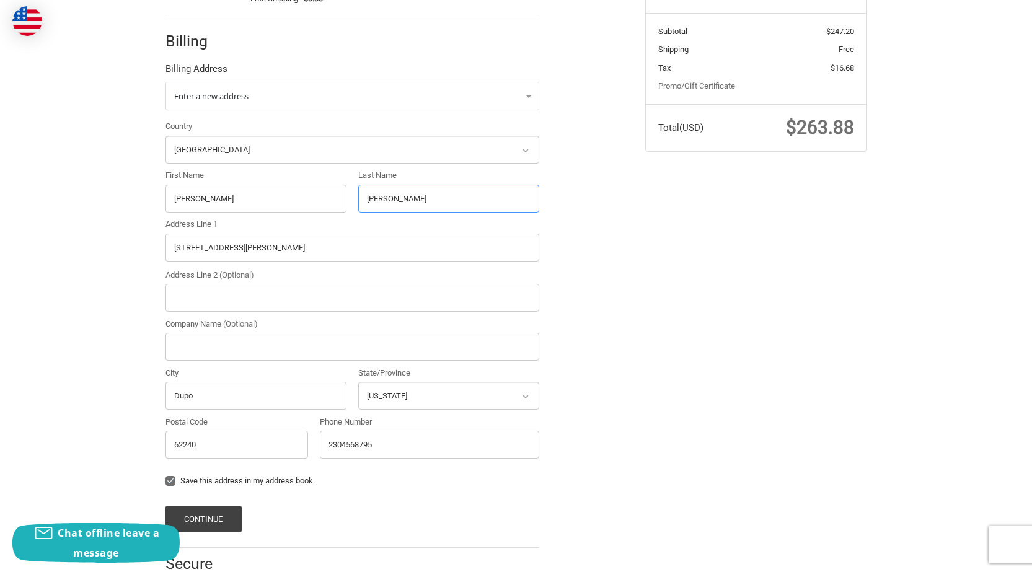
paste input "Radiel"
type input "Radiel"
click at [249, 248] on input "925 Elizabeth Ave" at bounding box center [353, 248] width 374 height 28
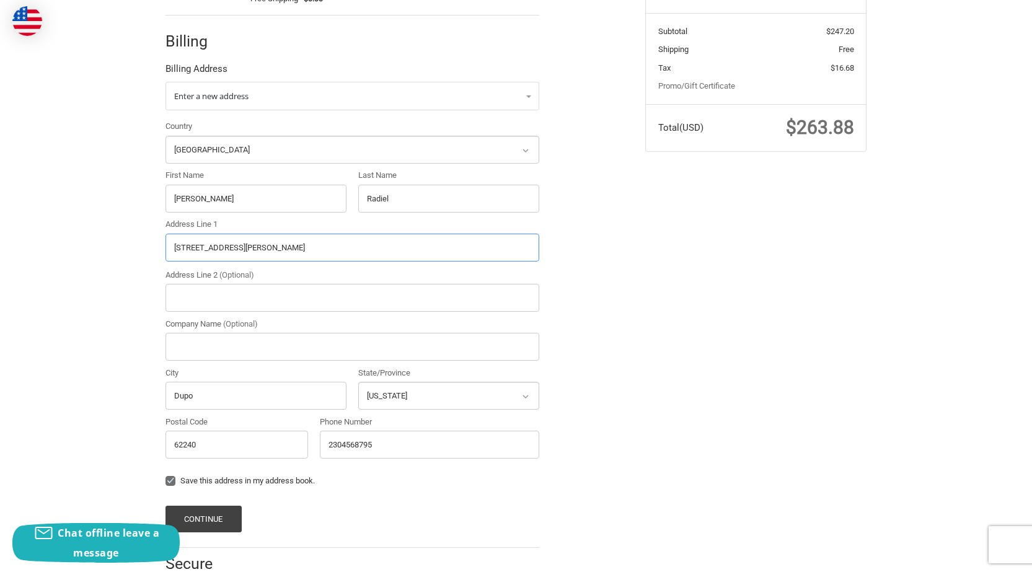
paste input "70 Canter Gable Pl, Youngsville, NC 27596"
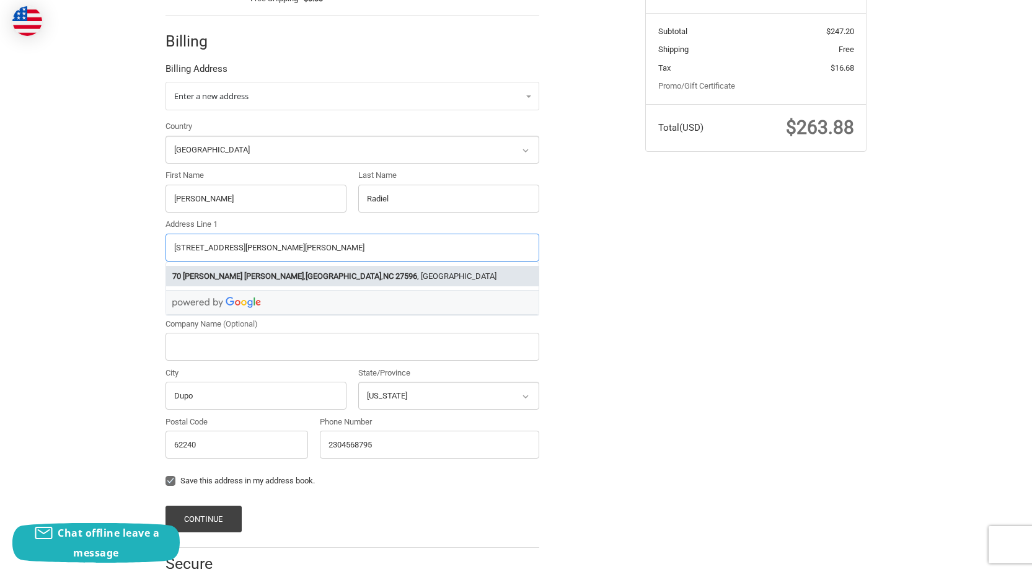
click at [347, 281] on li "70 Canter Gable Pl , Youngsville , NC 27596 , USA" at bounding box center [352, 276] width 373 height 20
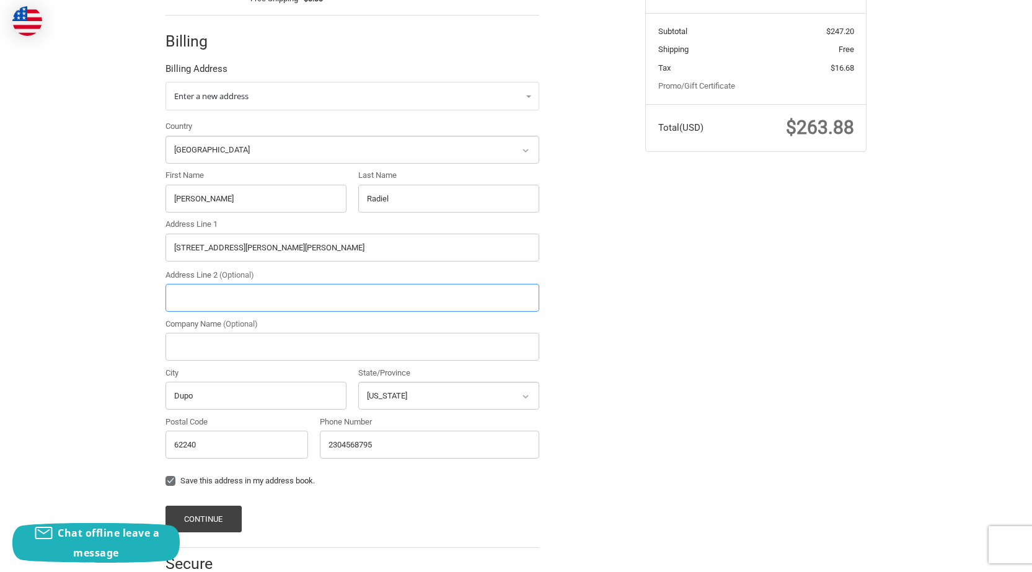
type input "70 Canter Gable Pl"
type input "Youngsville"
select select "NC"
type input "27596"
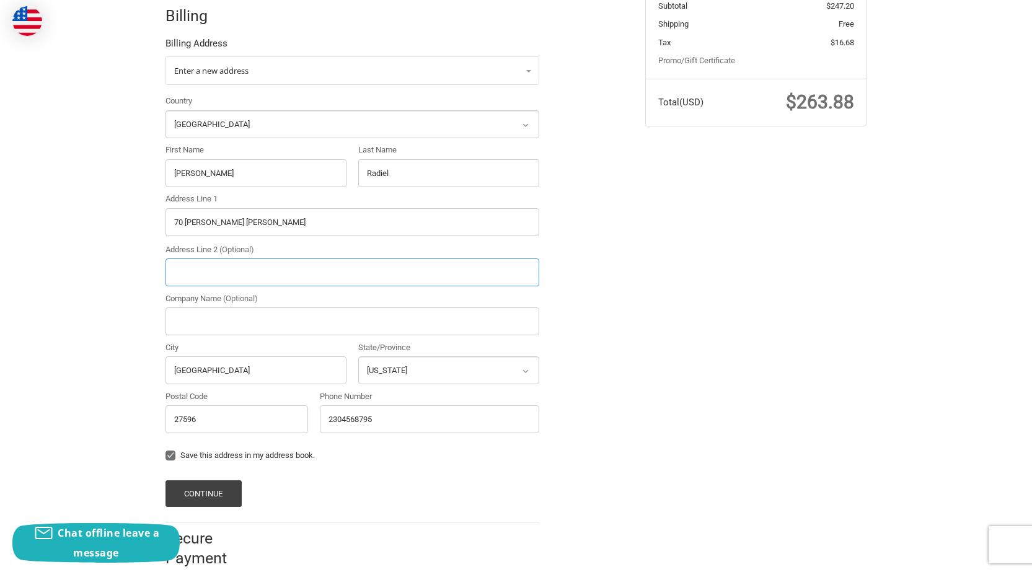
scroll to position [295, 0]
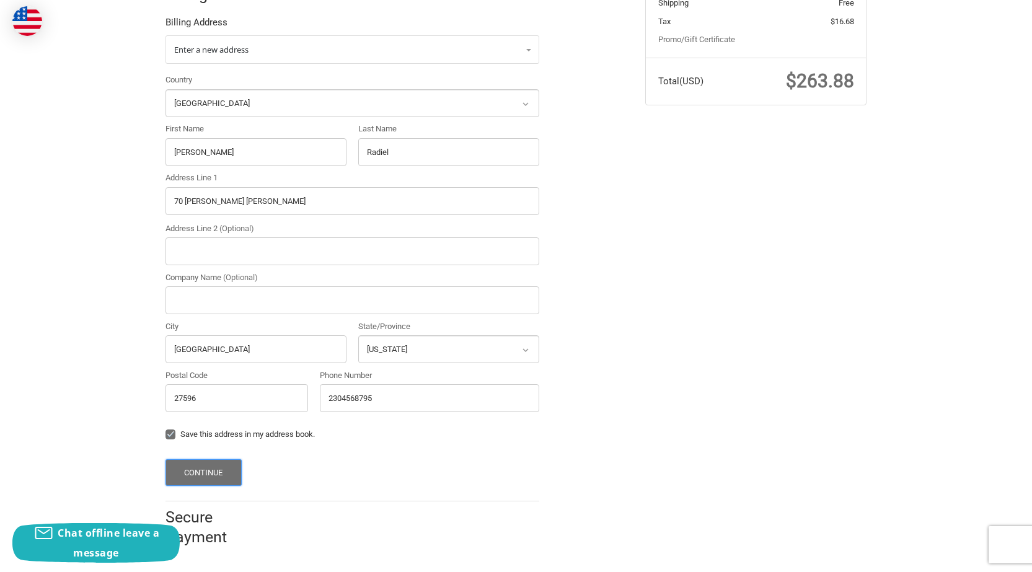
click at [211, 476] on button "Continue" at bounding box center [204, 472] width 76 height 27
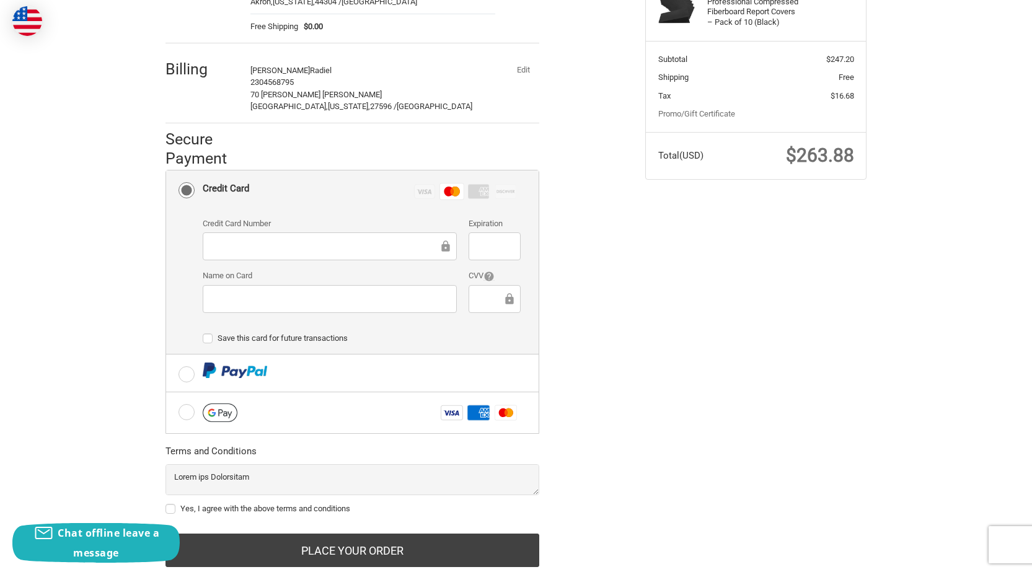
scroll to position [255, 0]
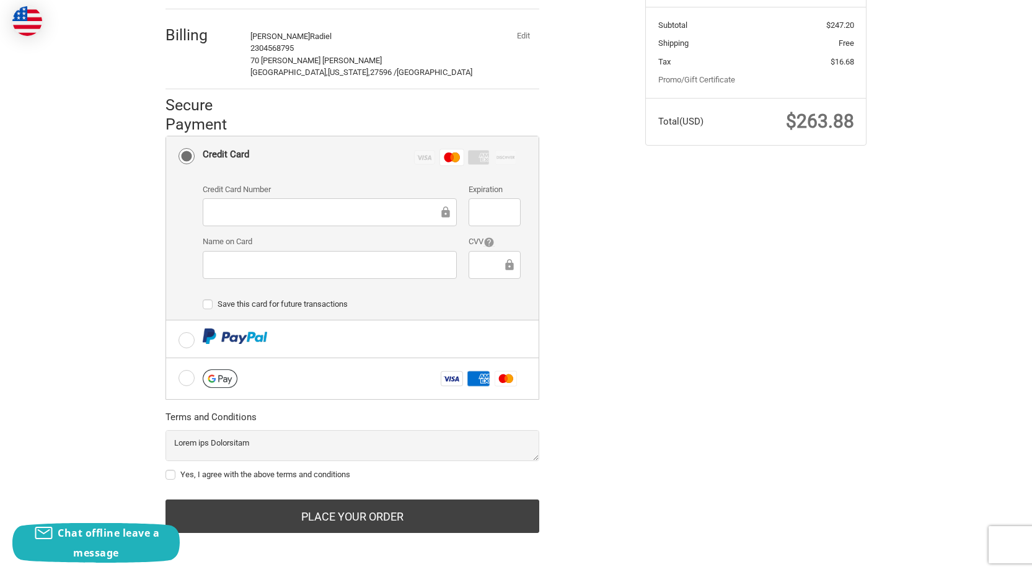
click at [172, 472] on label "Yes, I agree with the above terms and conditions" at bounding box center [353, 475] width 374 height 10
click at [166, 469] on input "Yes, I agree with the above terms and conditions" at bounding box center [166, 469] width 1 height 1
checkbox input "true"
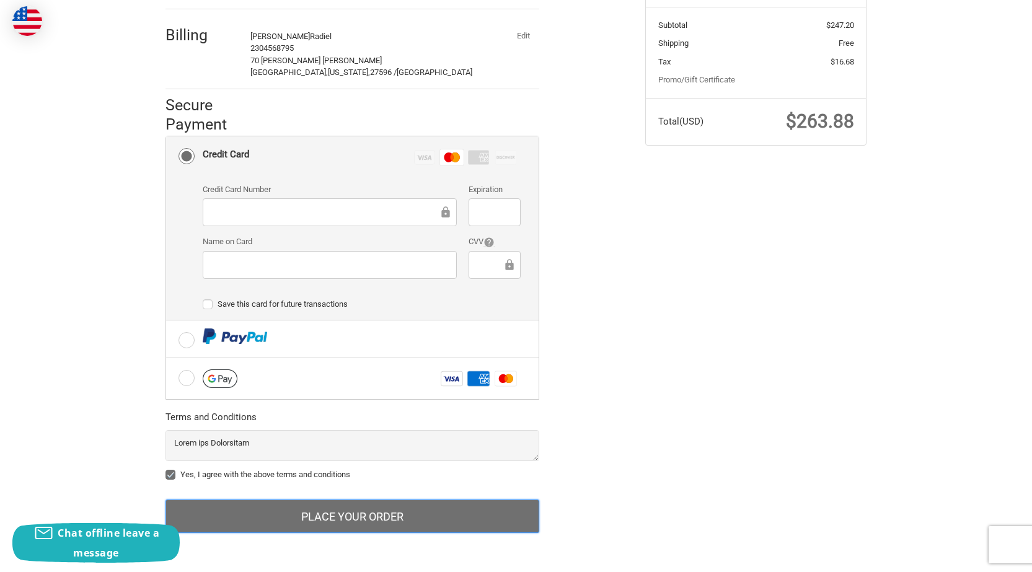
click at [321, 510] on button "Place Your Order" at bounding box center [353, 516] width 374 height 33
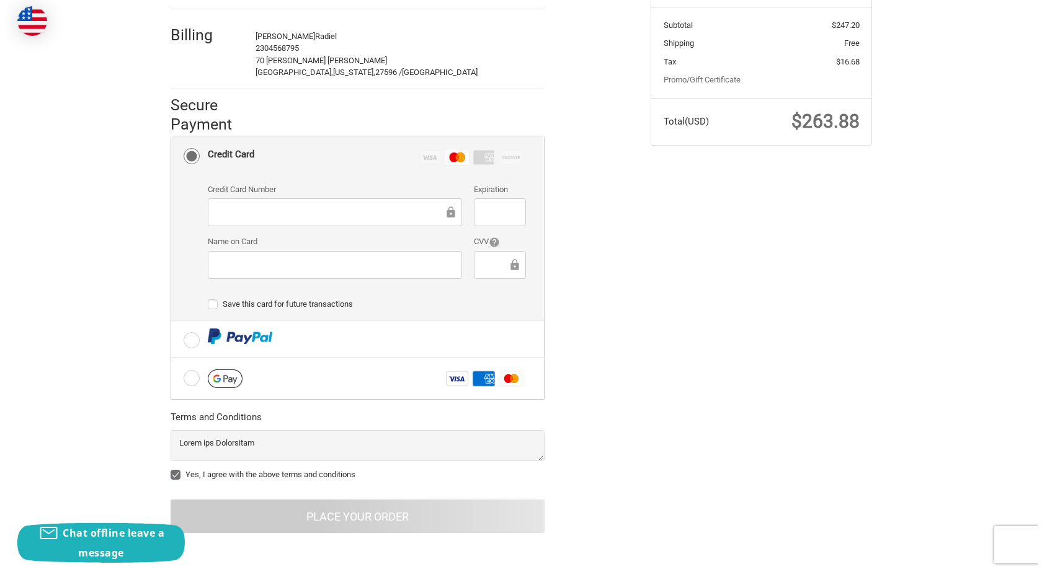
scroll to position [0, 0]
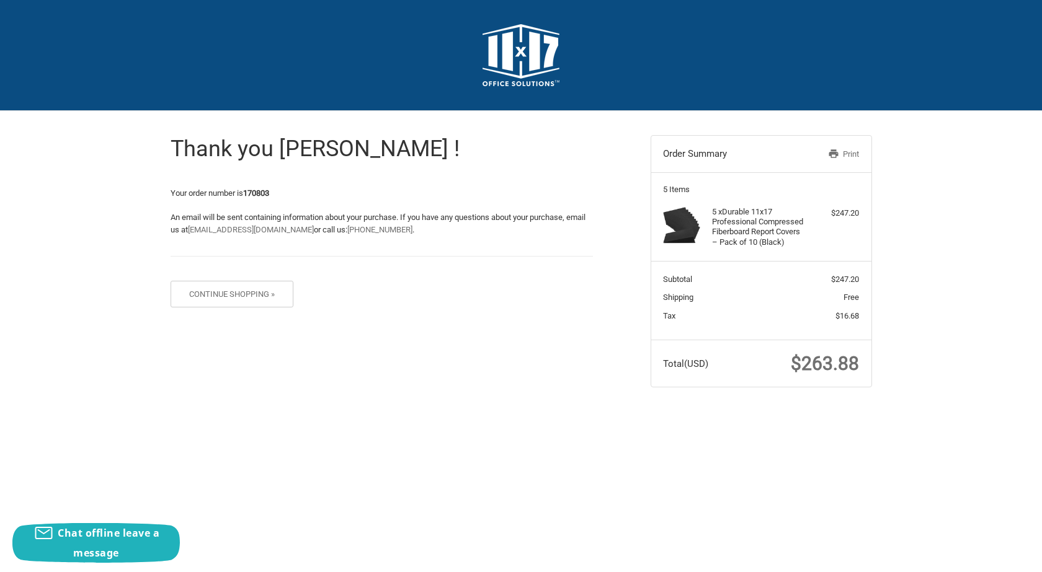
click at [264, 193] on strong "170803" at bounding box center [256, 192] width 26 height 9
copy strong "170803"
click at [805, 363] on span "$263.88" at bounding box center [825, 364] width 68 height 22
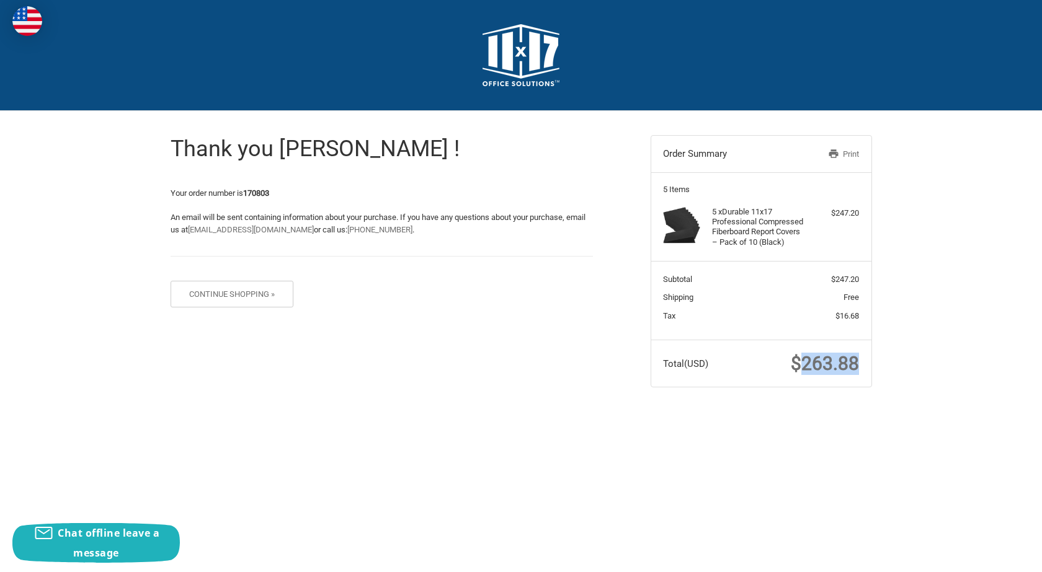
copy span "263.88"
